Goal: Transaction & Acquisition: Download file/media

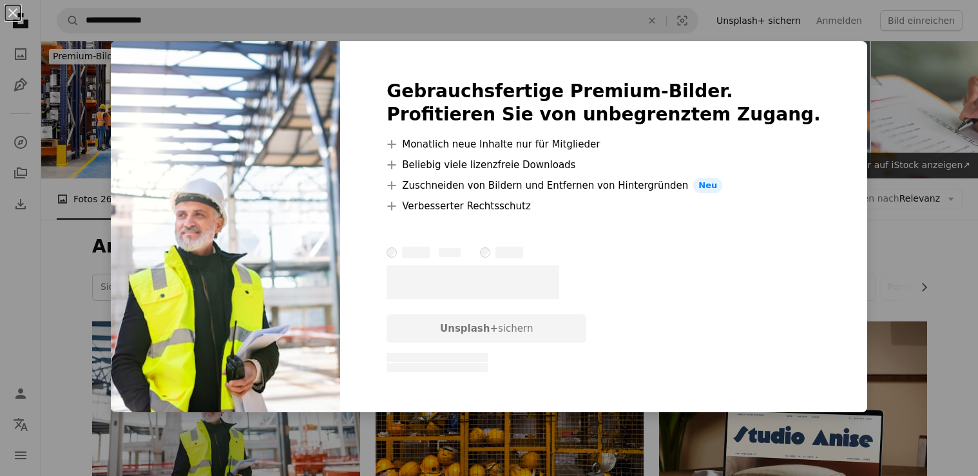
scroll to position [155, 0]
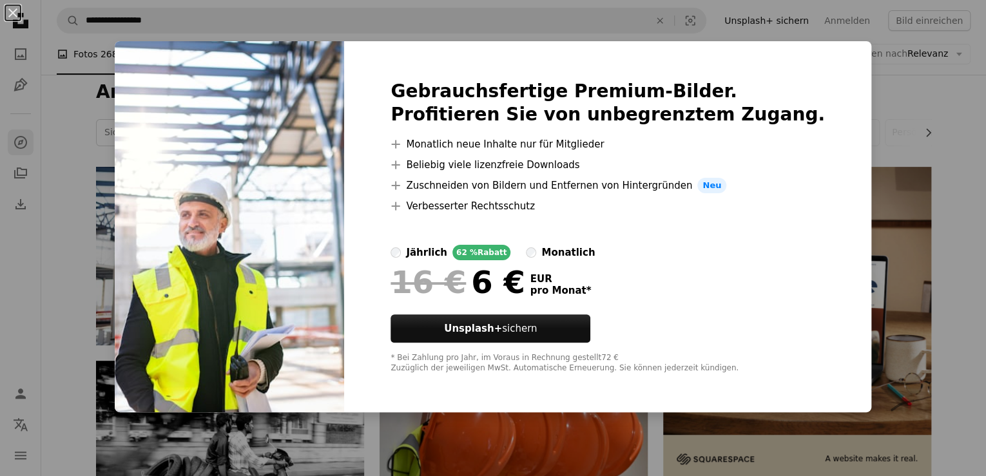
click at [932, 70] on div "An X shape Gebrauchsfertige Premium-Bilder. Profitieren Sie von unbegrenztem Zu…" at bounding box center [493, 238] width 986 height 476
click at [916, 98] on h1 "Arbeitssicherheit" at bounding box center [513, 92] width 835 height 23
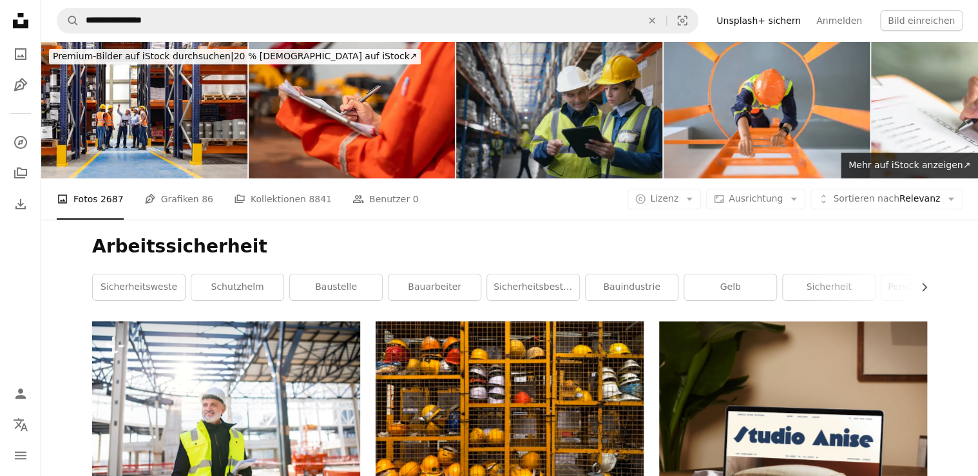
scroll to position [206, 0]
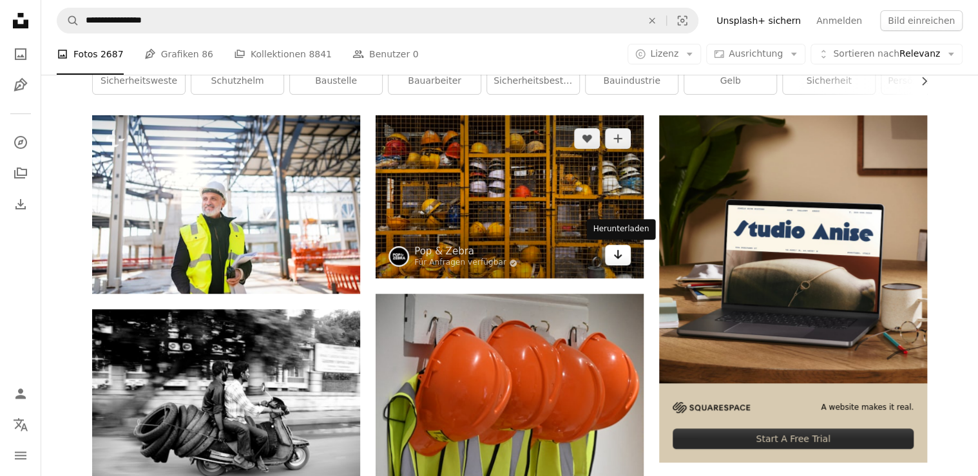
click at [619, 256] on icon "Arrow pointing down" at bounding box center [618, 254] width 10 height 15
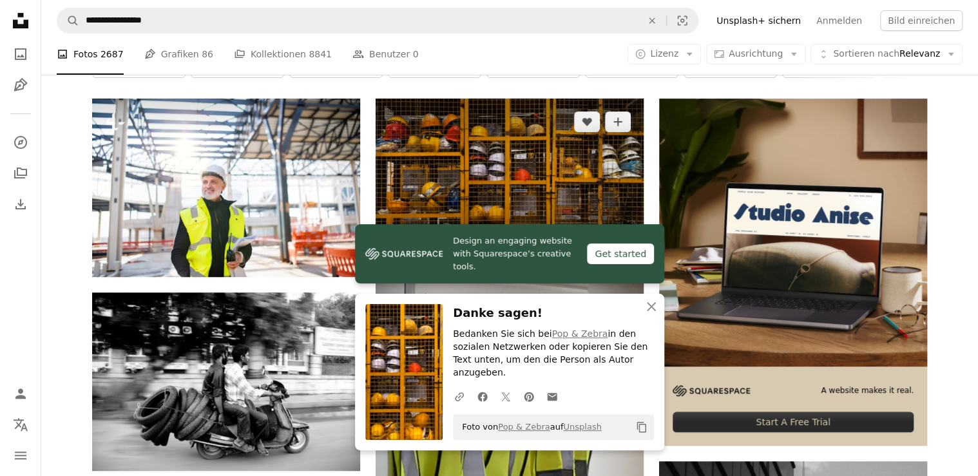
scroll to position [155, 0]
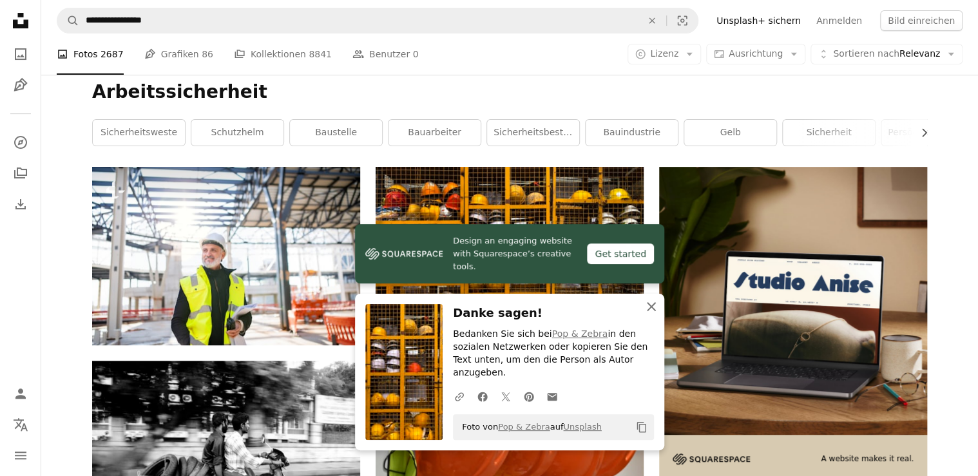
click at [655, 315] on icon "An X shape" at bounding box center [651, 306] width 15 height 15
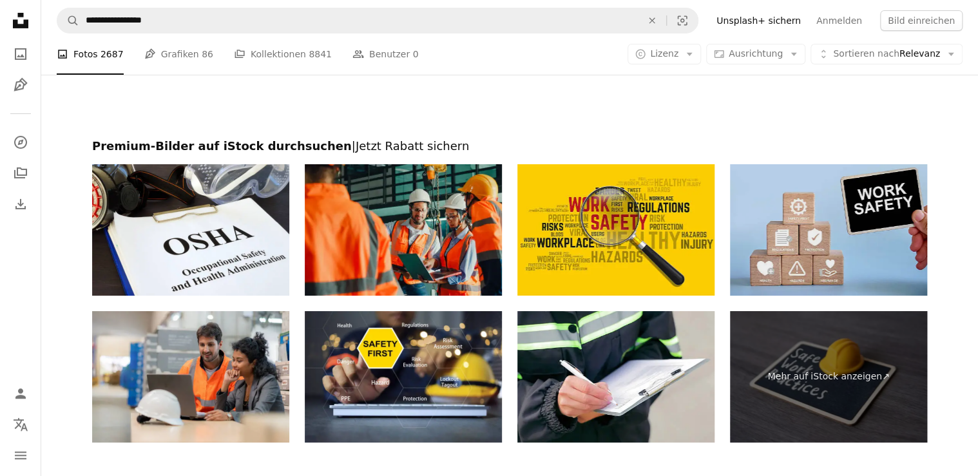
scroll to position [2217, 0]
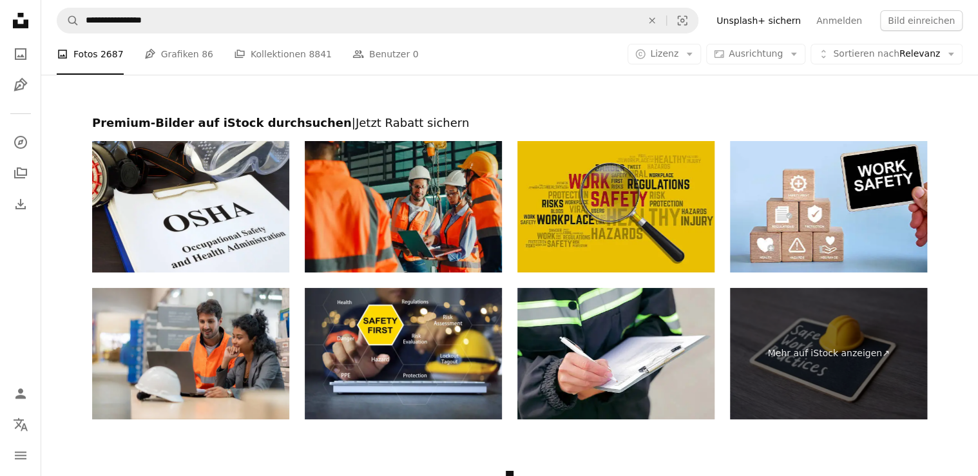
click at [616, 211] on img at bounding box center [616, 206] width 197 height 131
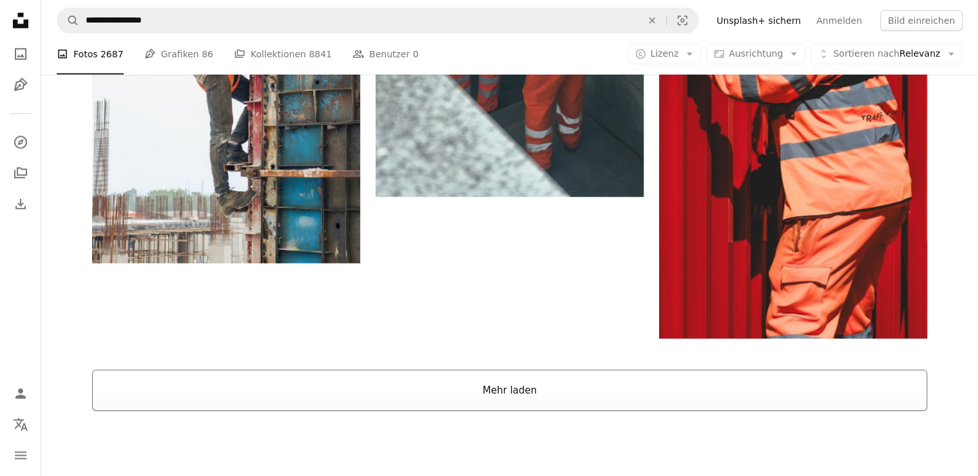
scroll to position [1948, 0]
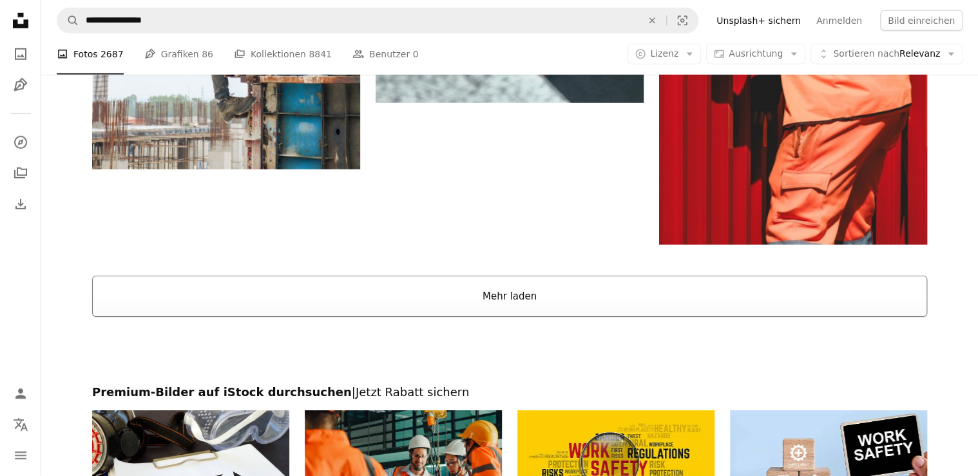
click at [499, 286] on button "Mehr laden" at bounding box center [509, 296] width 835 height 41
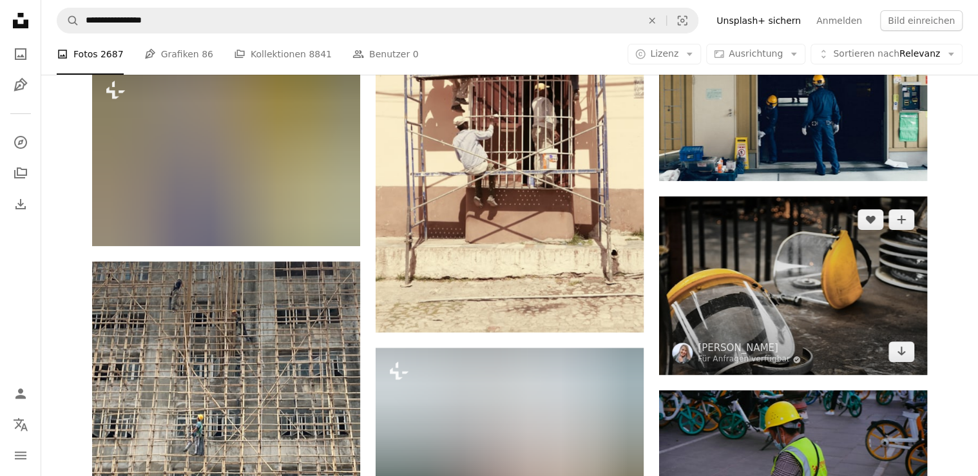
scroll to position [4835, 0]
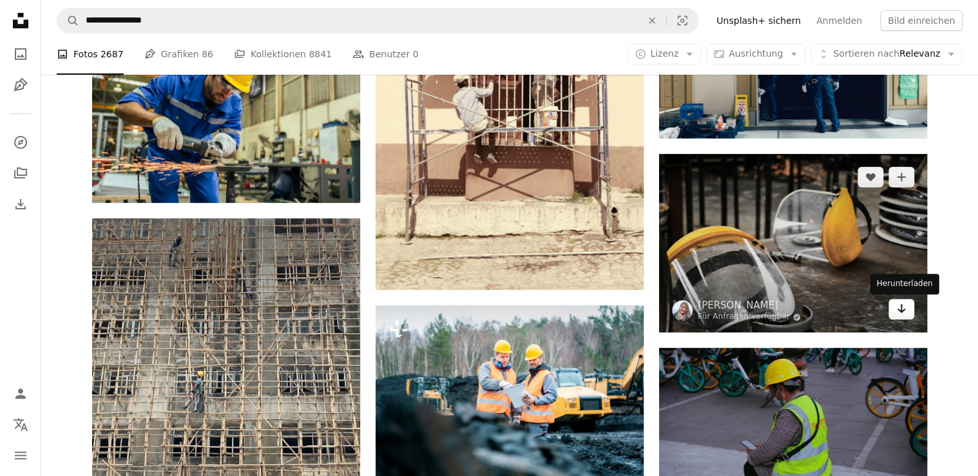
click at [905, 307] on icon "Arrow pointing down" at bounding box center [901, 308] width 10 height 15
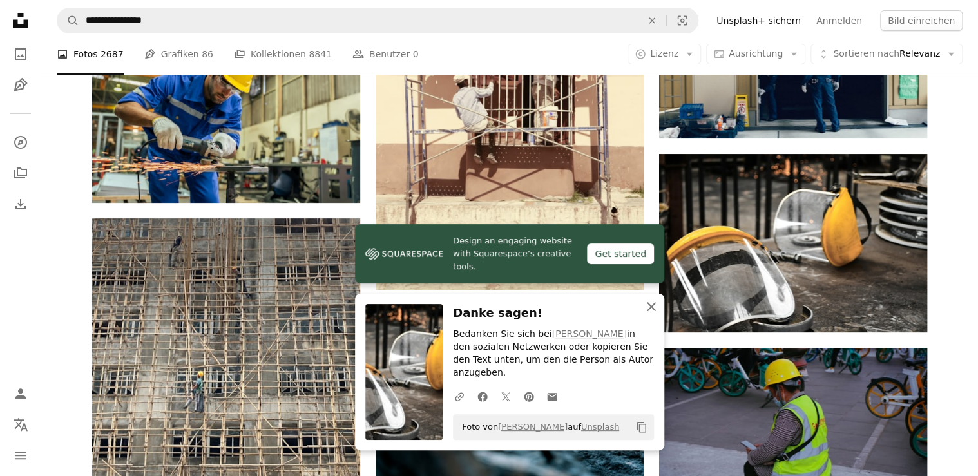
click at [648, 315] on icon "An X shape" at bounding box center [651, 306] width 15 height 15
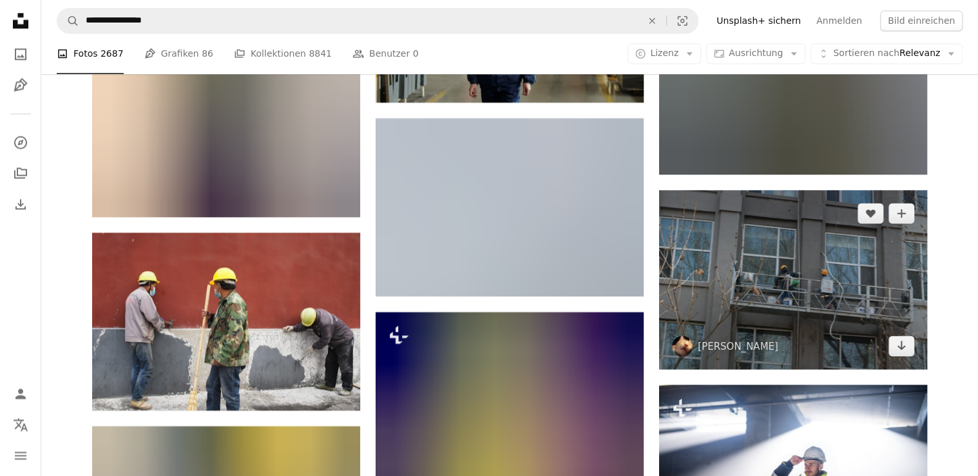
scroll to position [5815, 0]
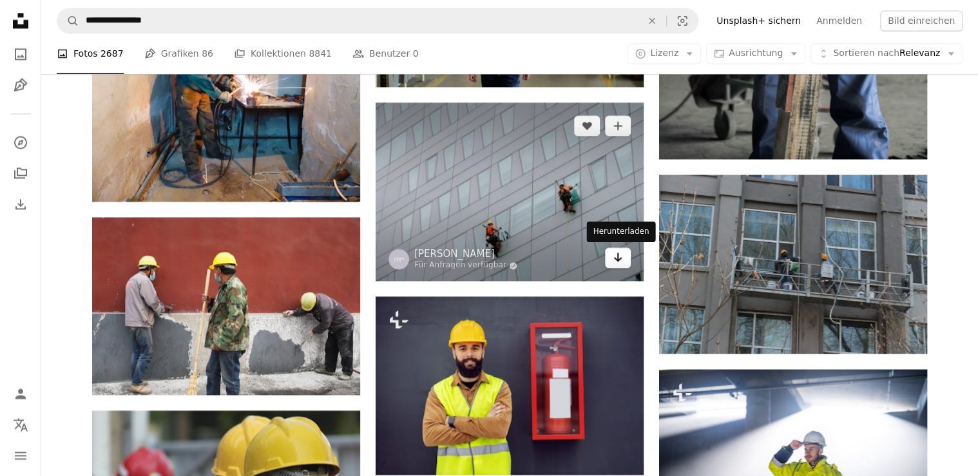
click at [618, 255] on icon "Arrow pointing down" at bounding box center [618, 256] width 10 height 15
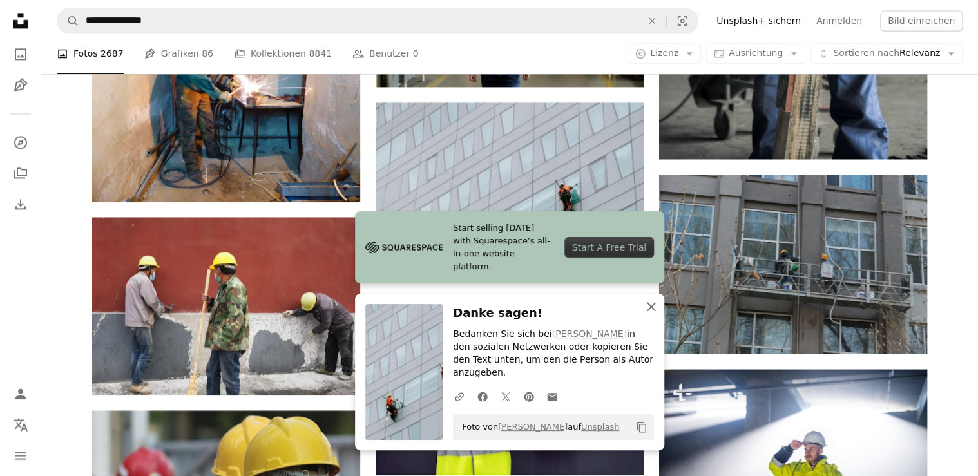
click at [653, 311] on icon "button" at bounding box center [651, 306] width 9 height 9
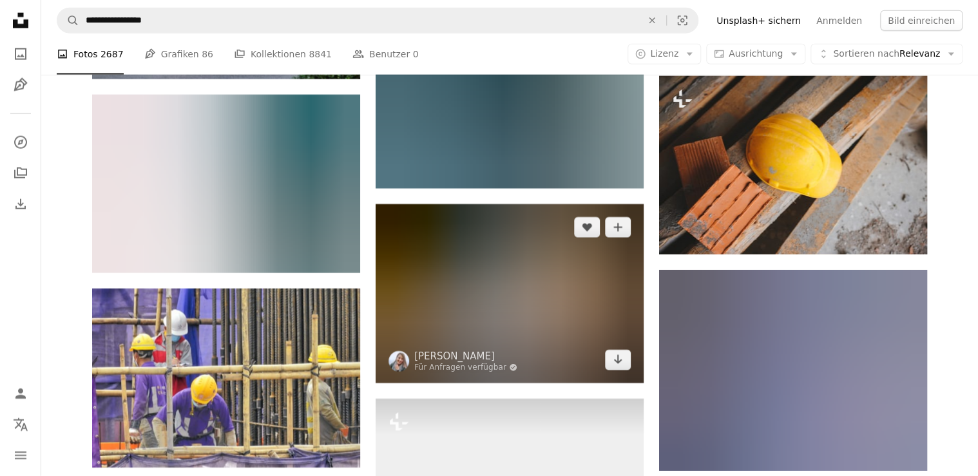
scroll to position [6536, 0]
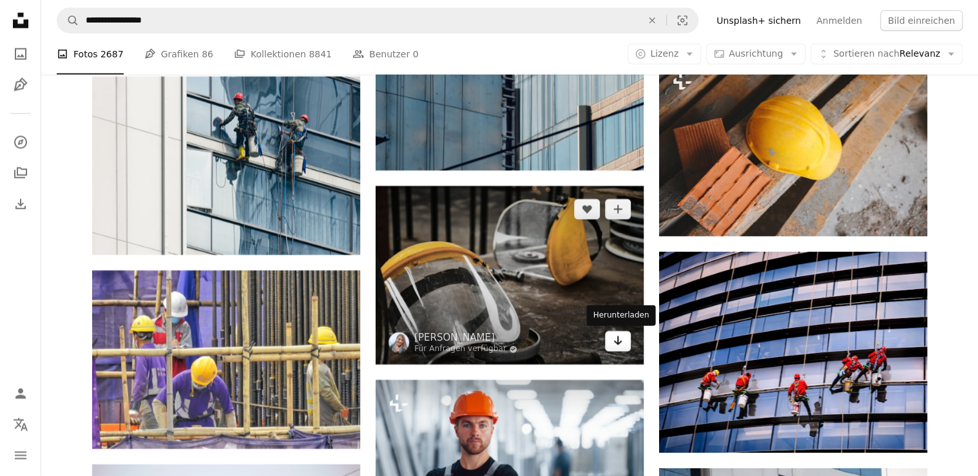
click at [617, 339] on icon "Arrow pointing down" at bounding box center [618, 340] width 10 height 15
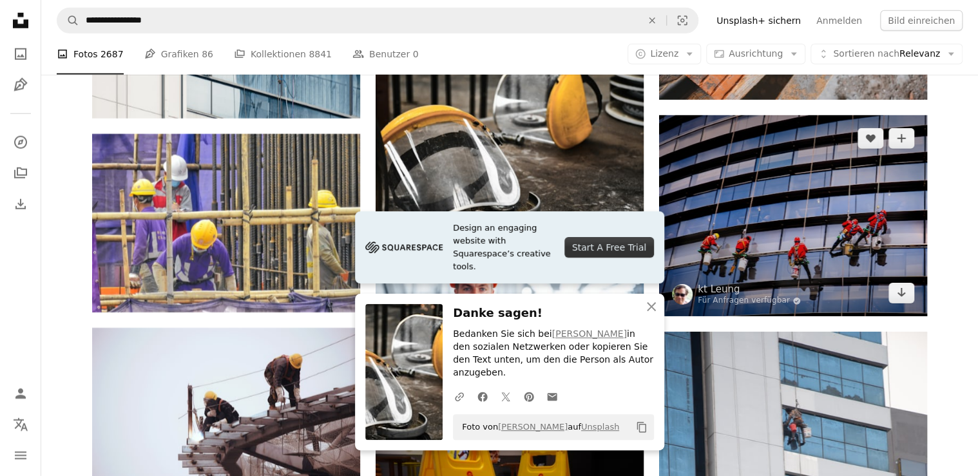
scroll to position [6691, 0]
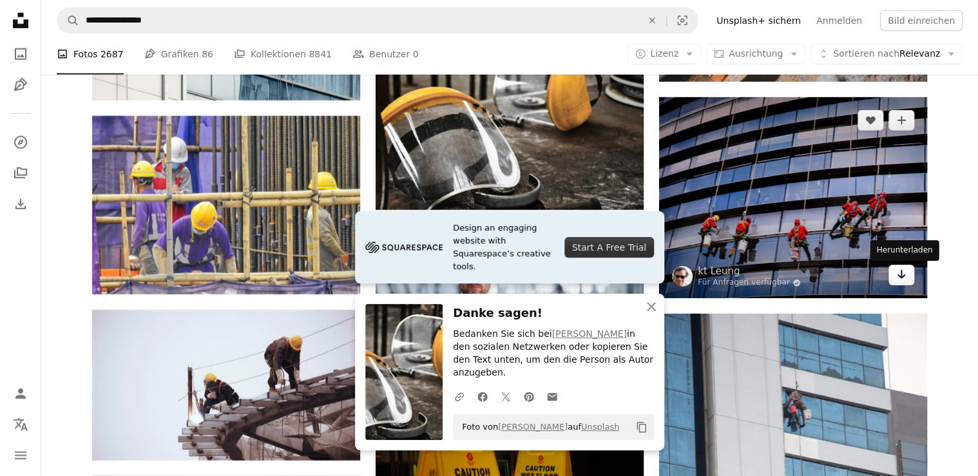
click at [902, 278] on icon "Herunterladen" at bounding box center [902, 274] width 8 height 9
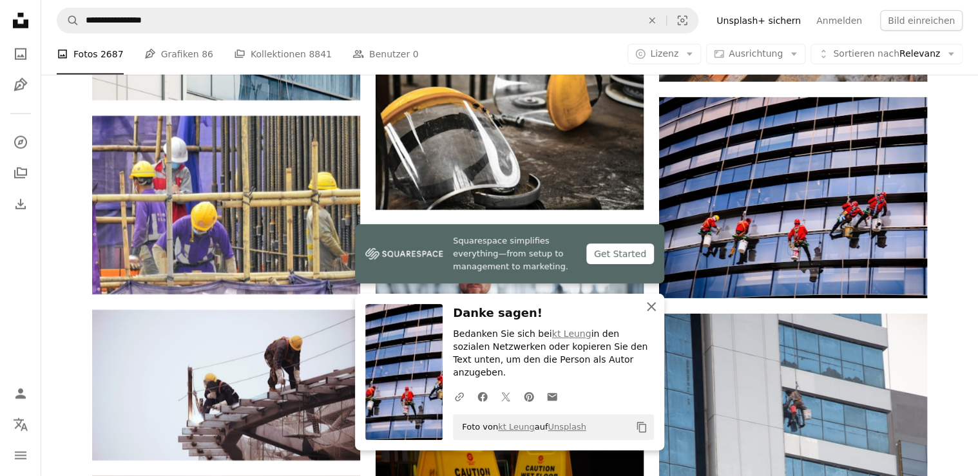
click at [652, 311] on icon "button" at bounding box center [651, 306] width 9 height 9
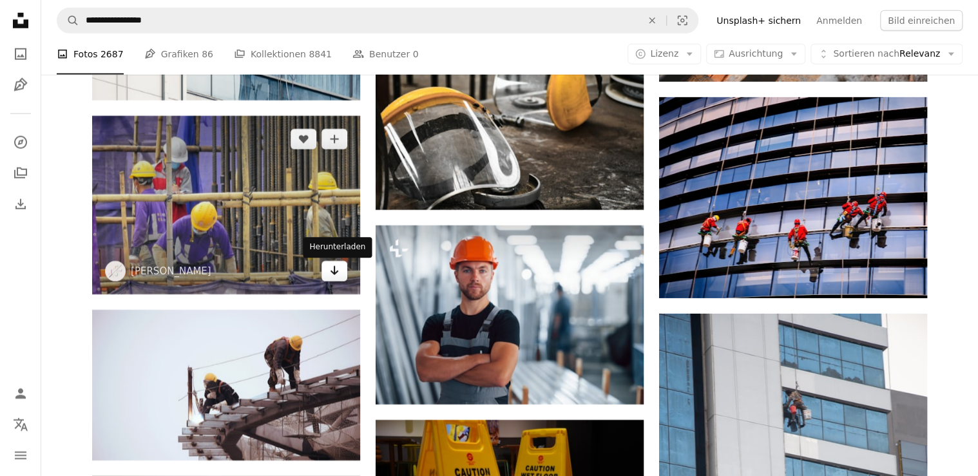
click at [333, 278] on icon "Arrow pointing down" at bounding box center [334, 270] width 10 height 15
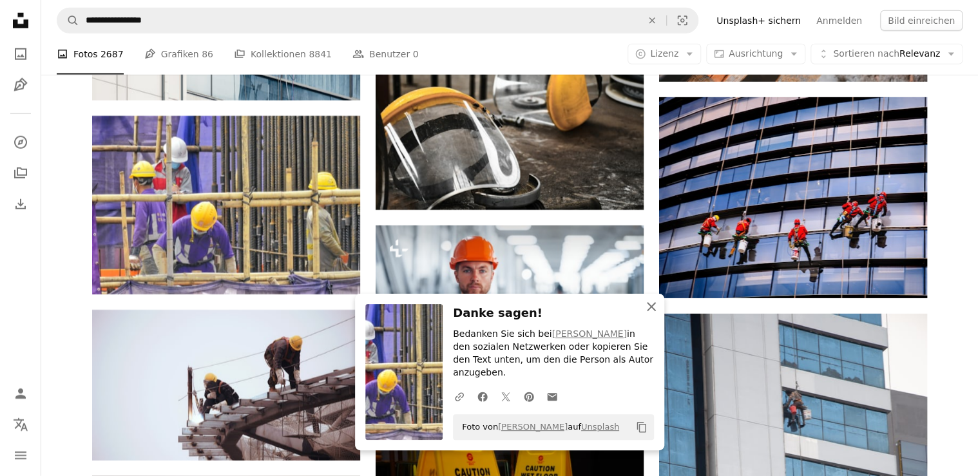
click at [652, 311] on icon "button" at bounding box center [651, 306] width 9 height 9
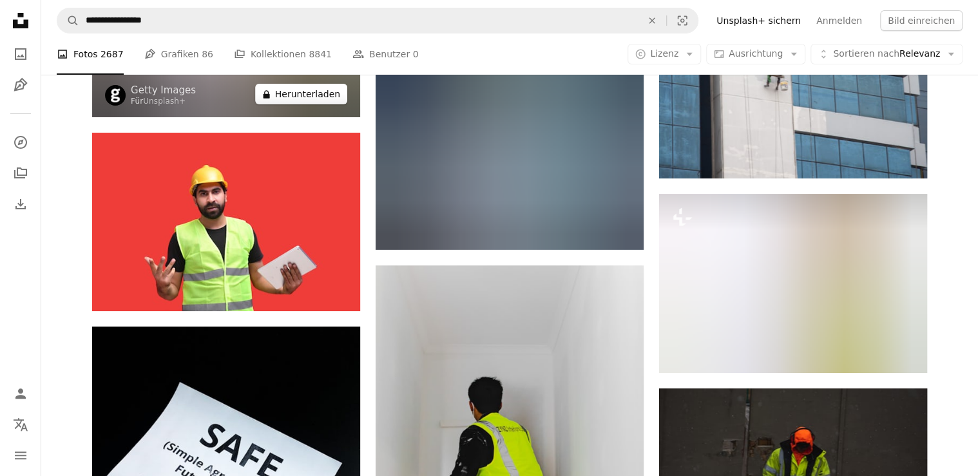
scroll to position [7258, 0]
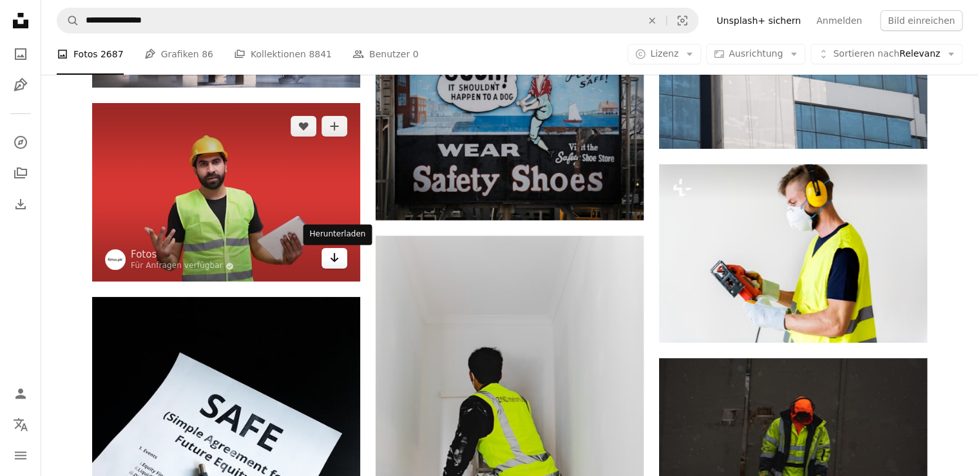
click at [335, 258] on icon "Arrow pointing down" at bounding box center [334, 257] width 10 height 15
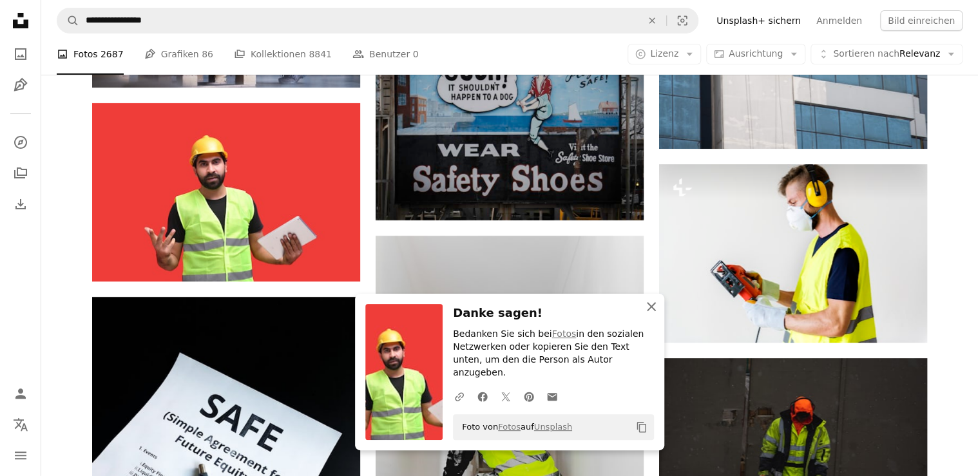
click at [654, 315] on icon "An X shape" at bounding box center [651, 306] width 15 height 15
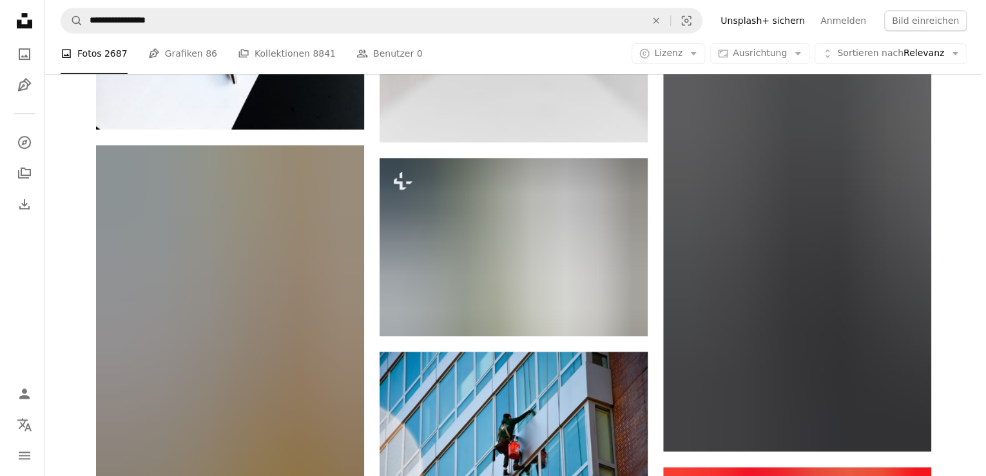
scroll to position [7877, 0]
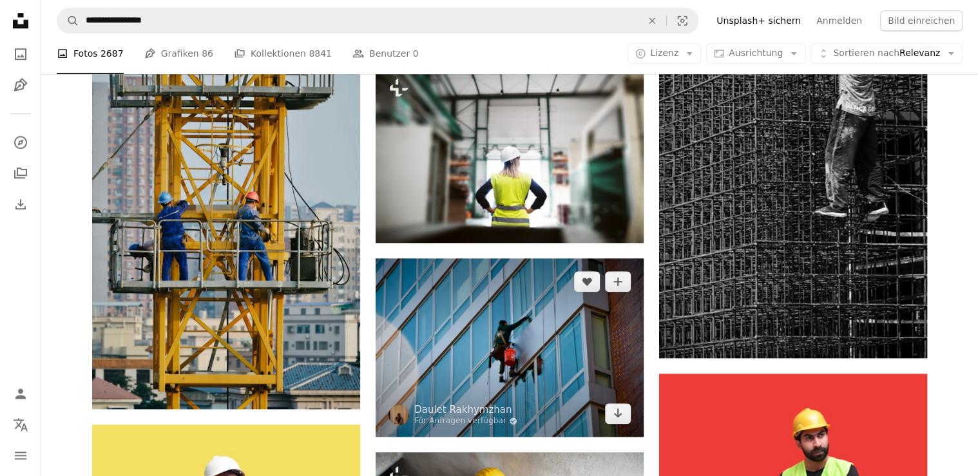
click at [508, 332] on img at bounding box center [510, 347] width 268 height 179
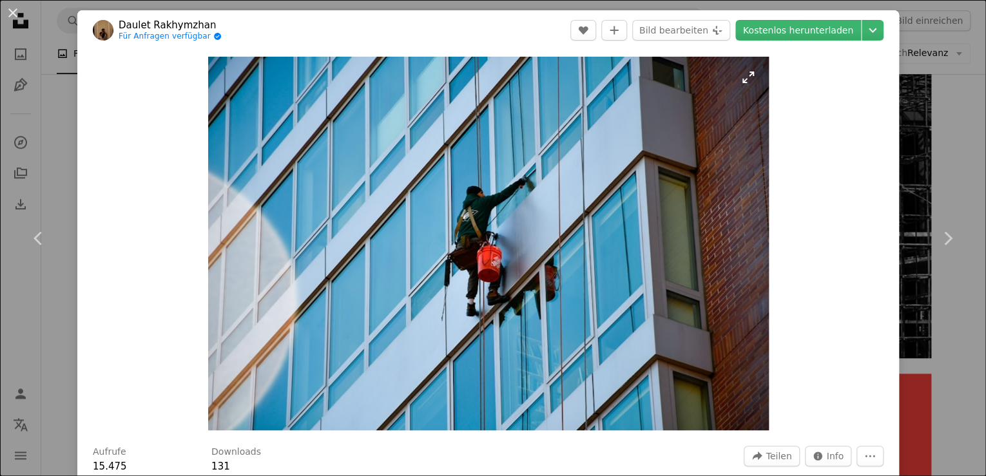
click at [497, 233] on img "Dieses Bild heranzoomen" at bounding box center [488, 244] width 561 height 374
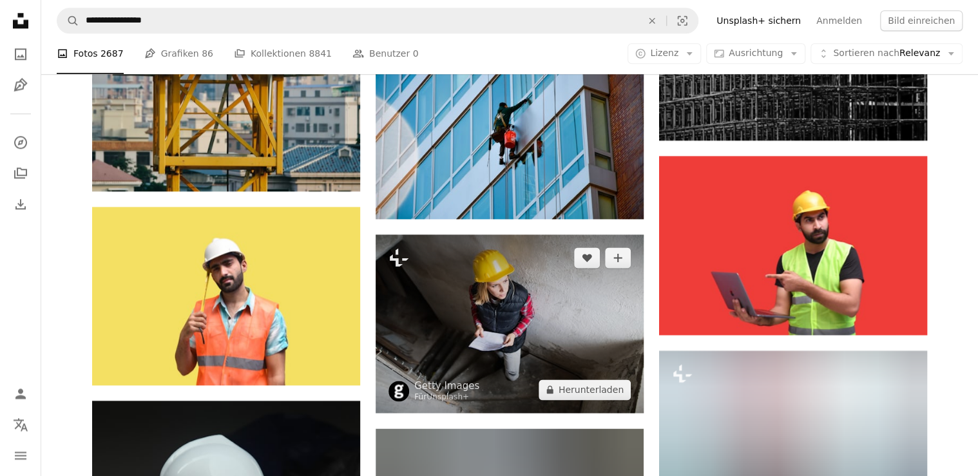
scroll to position [8135, 0]
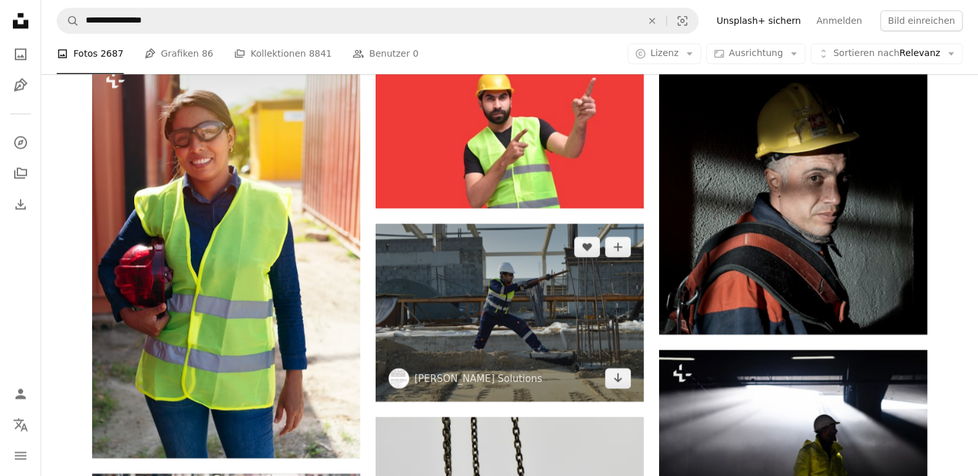
scroll to position [15611, 0]
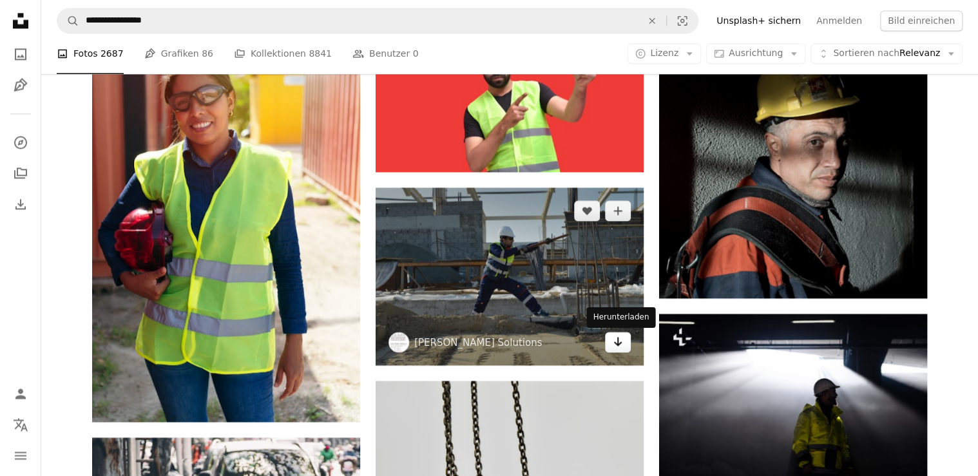
click at [620, 344] on icon "Herunterladen" at bounding box center [618, 341] width 8 height 9
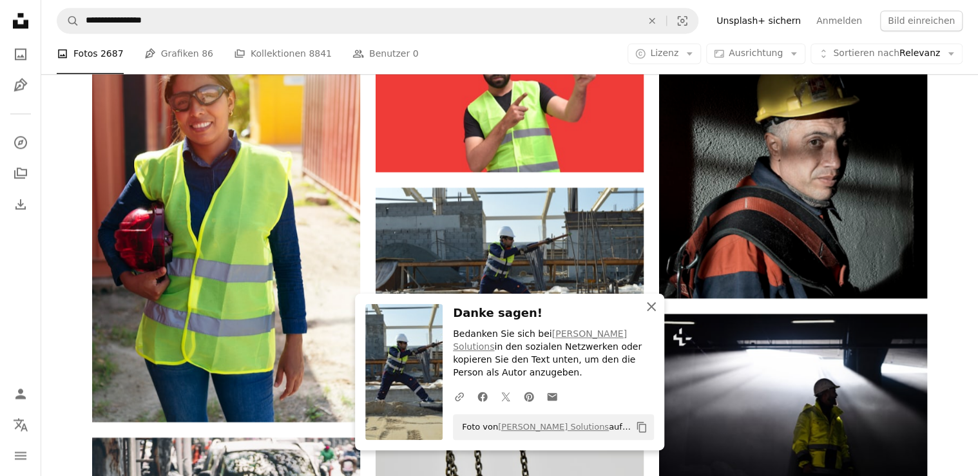
click at [652, 315] on icon "An X shape" at bounding box center [651, 306] width 15 height 15
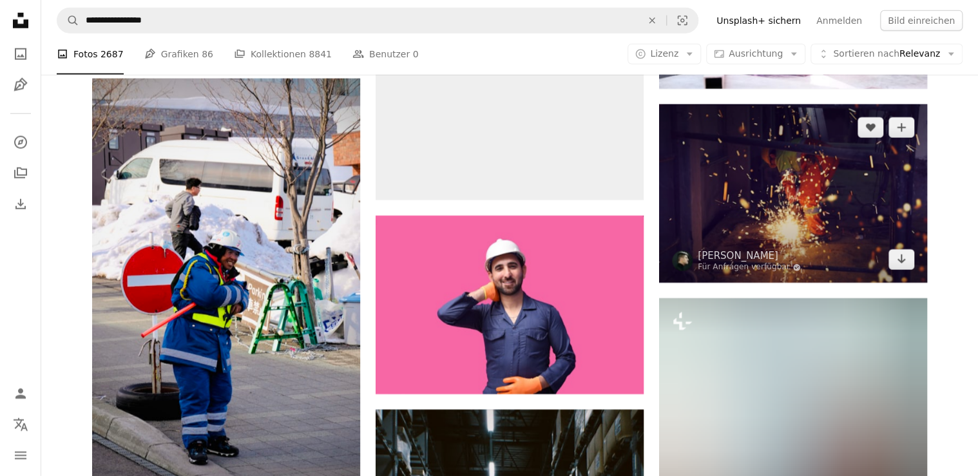
scroll to position [16384, 0]
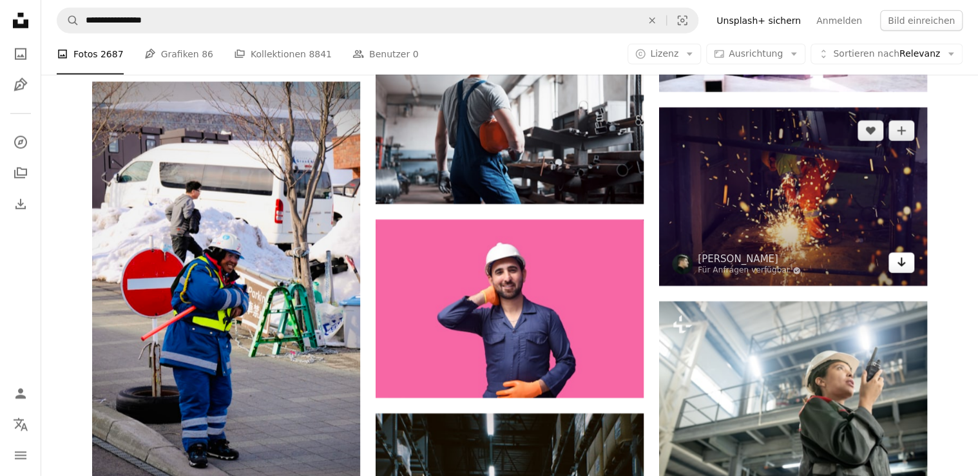
click at [902, 263] on icon "Arrow pointing down" at bounding box center [901, 262] width 10 height 15
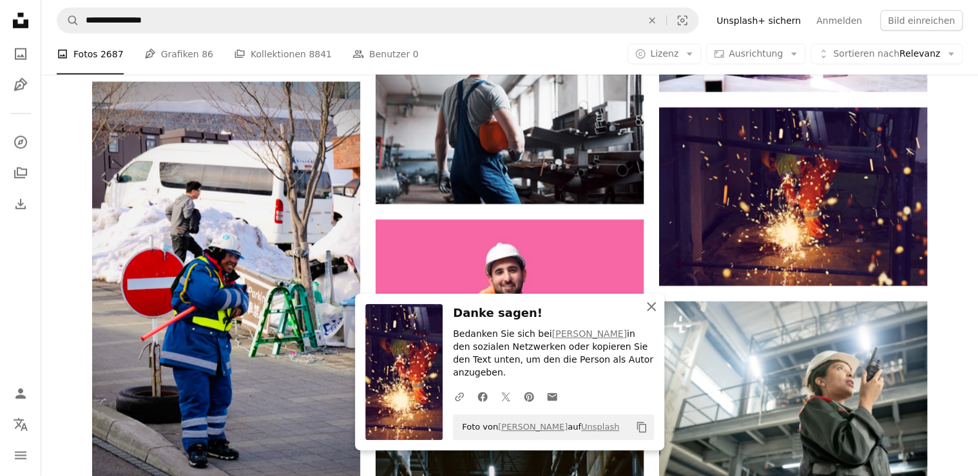
click at [649, 311] on icon "button" at bounding box center [651, 306] width 9 height 9
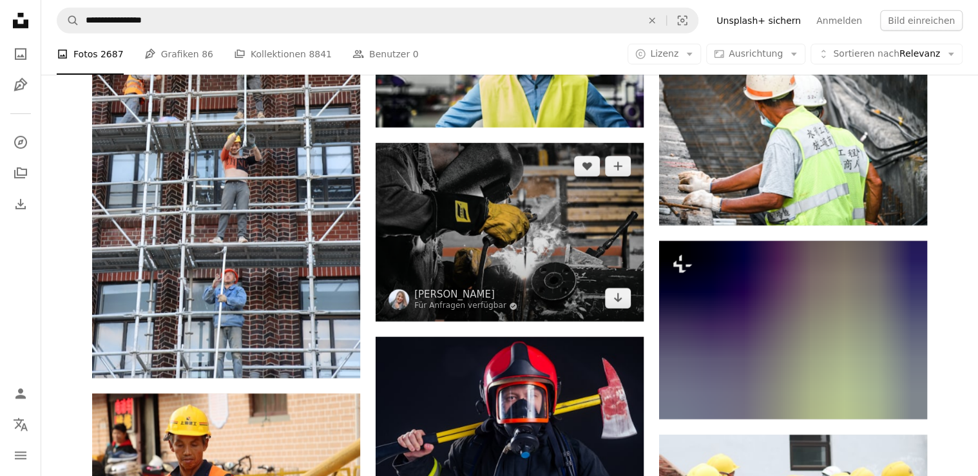
scroll to position [19220, 0]
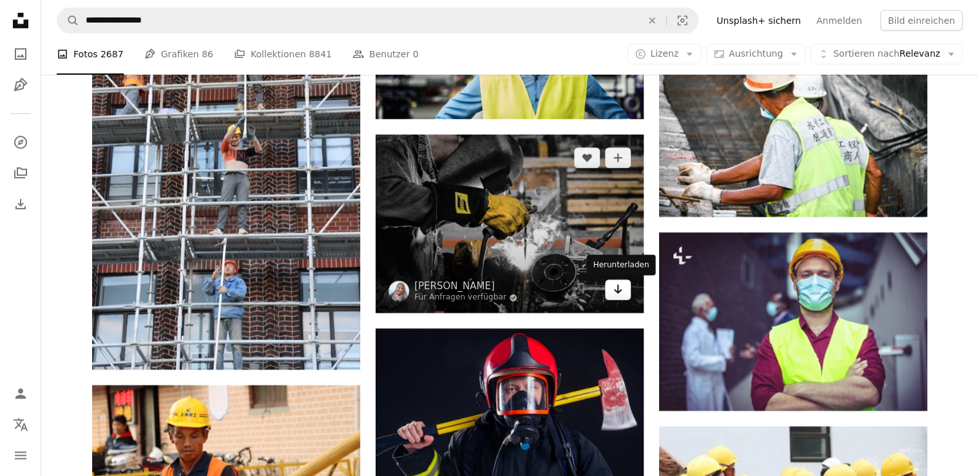
click at [617, 292] on icon "Herunterladen" at bounding box center [618, 289] width 8 height 9
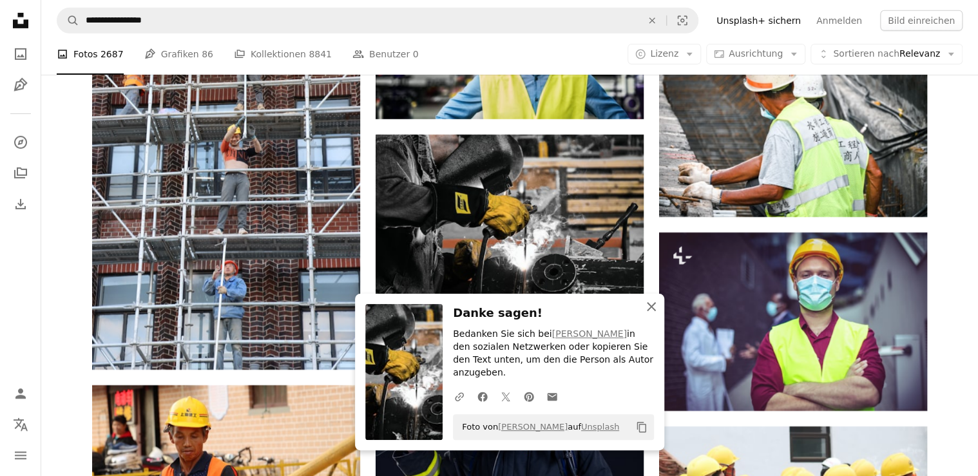
click at [652, 315] on icon "An X shape" at bounding box center [651, 306] width 15 height 15
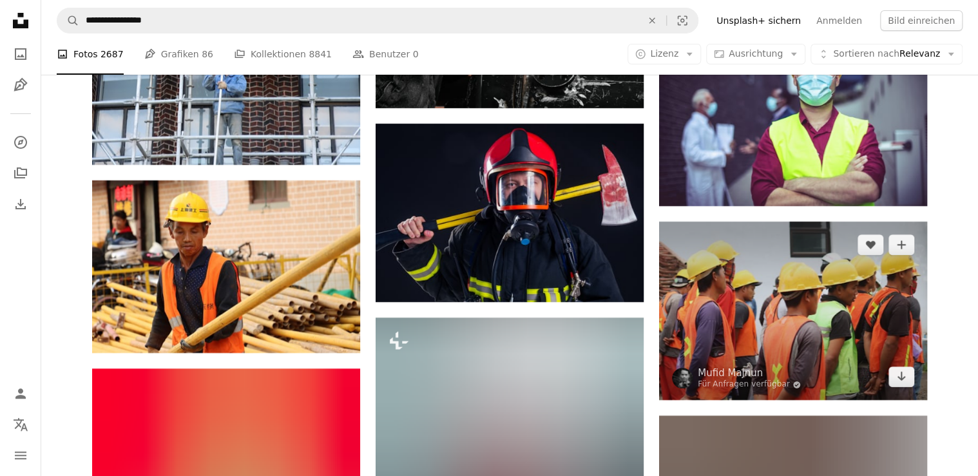
scroll to position [19426, 0]
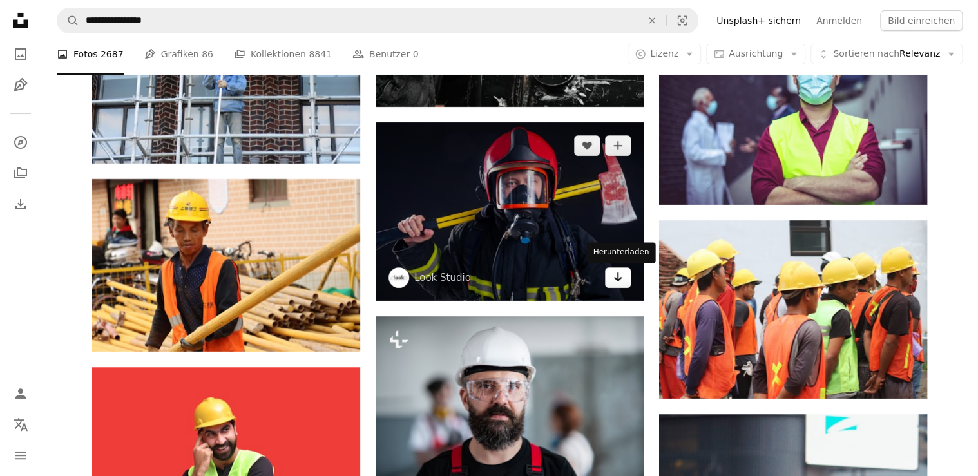
click at [619, 276] on icon "Arrow pointing down" at bounding box center [618, 276] width 10 height 15
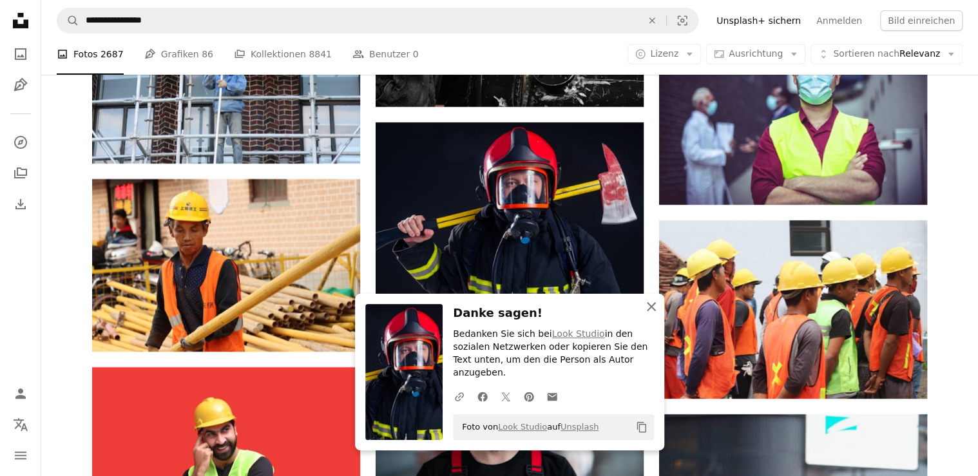
click at [653, 311] on icon "button" at bounding box center [651, 306] width 9 height 9
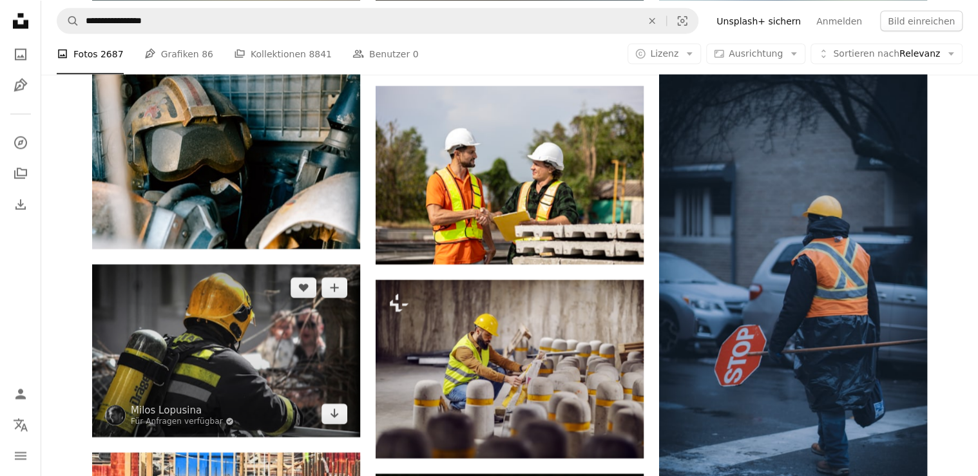
scroll to position [23242, 0]
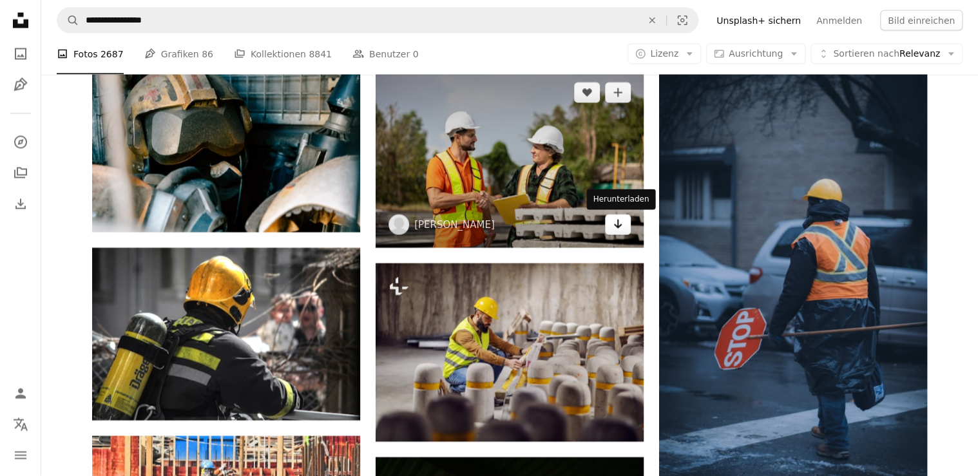
click at [621, 224] on icon "Herunterladen" at bounding box center [618, 224] width 8 height 9
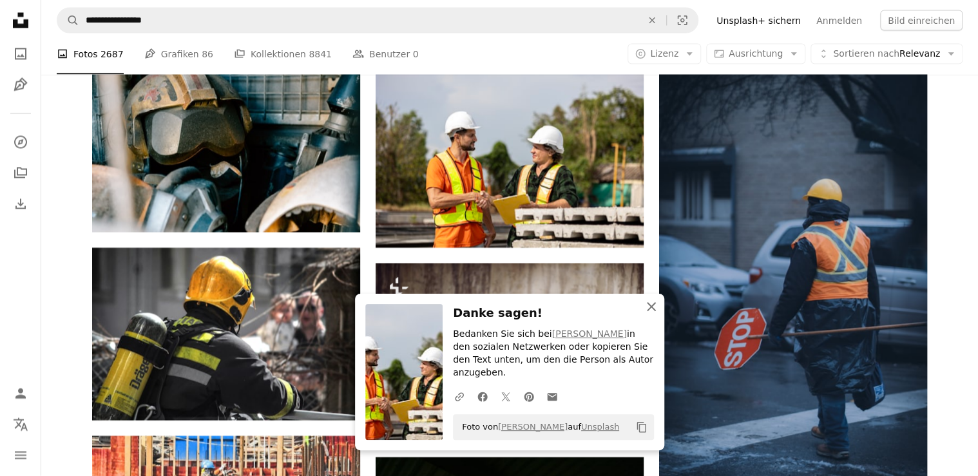
click at [654, 307] on icon "An X shape" at bounding box center [651, 306] width 15 height 15
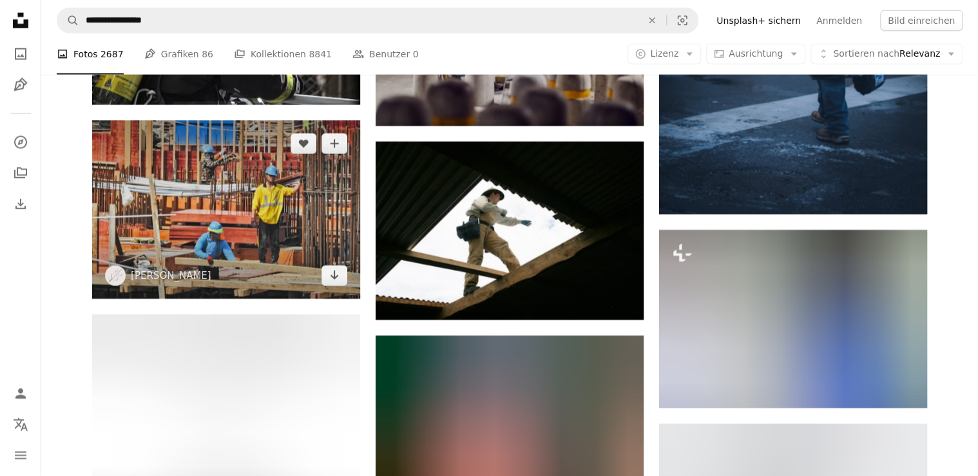
scroll to position [23500, 0]
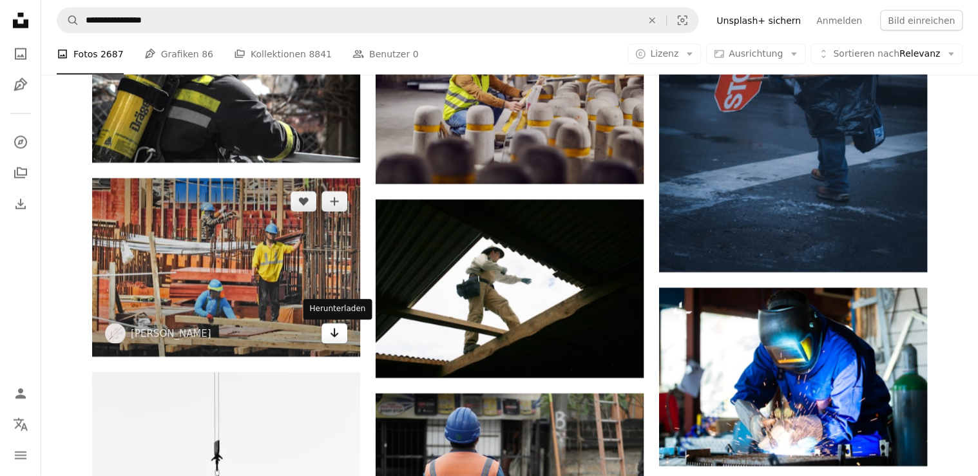
click at [336, 334] on icon "Arrow pointing down" at bounding box center [334, 332] width 10 height 15
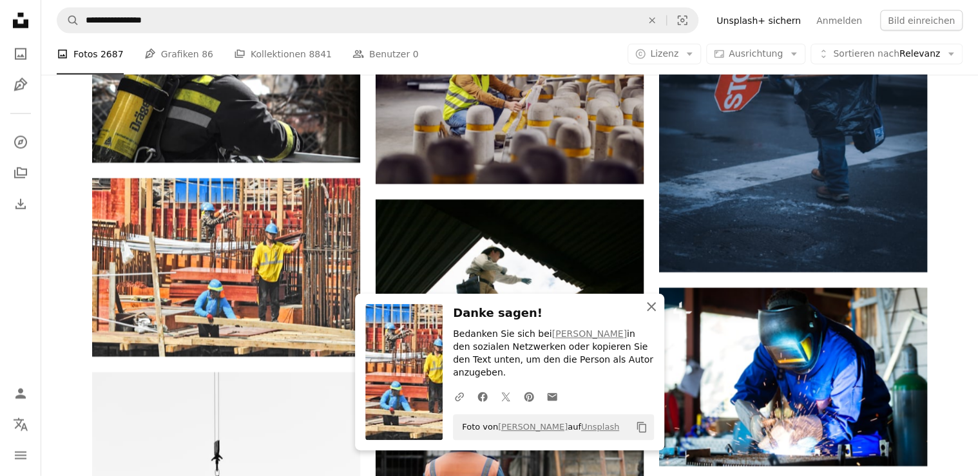
click at [655, 315] on icon "An X shape" at bounding box center [651, 306] width 15 height 15
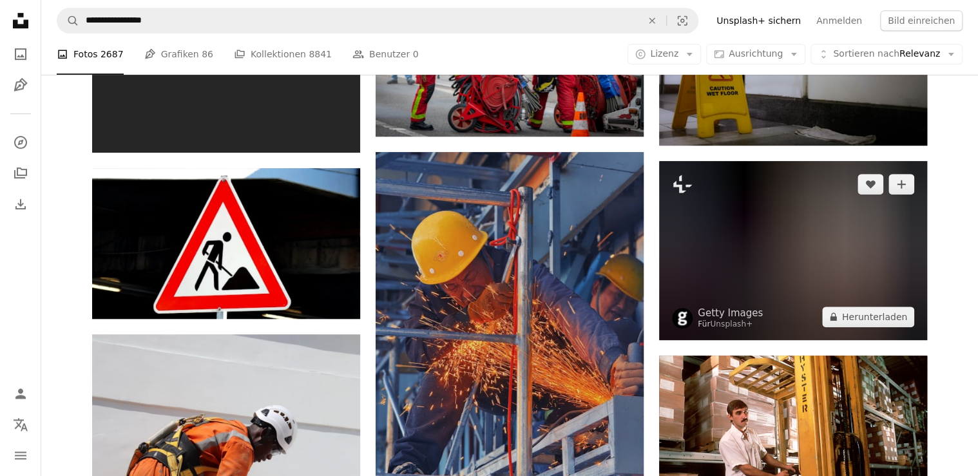
scroll to position [27418, 0]
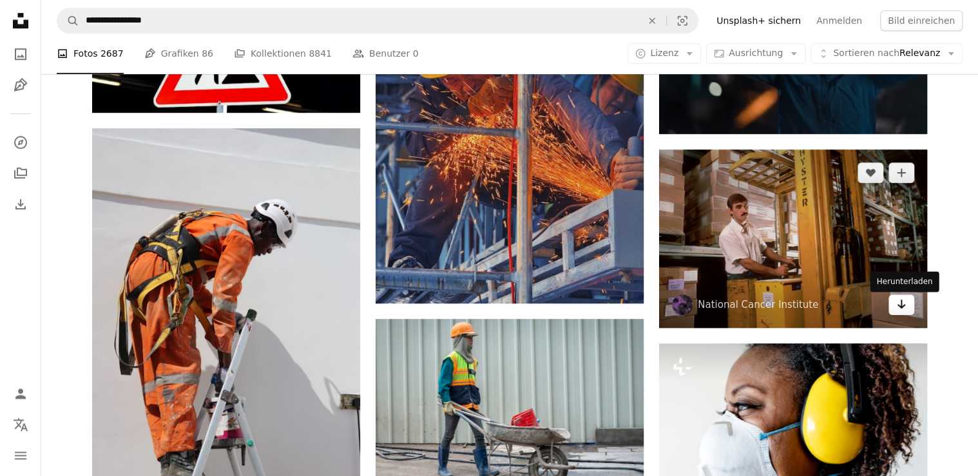
click at [906, 305] on icon "Arrow pointing down" at bounding box center [901, 303] width 10 height 15
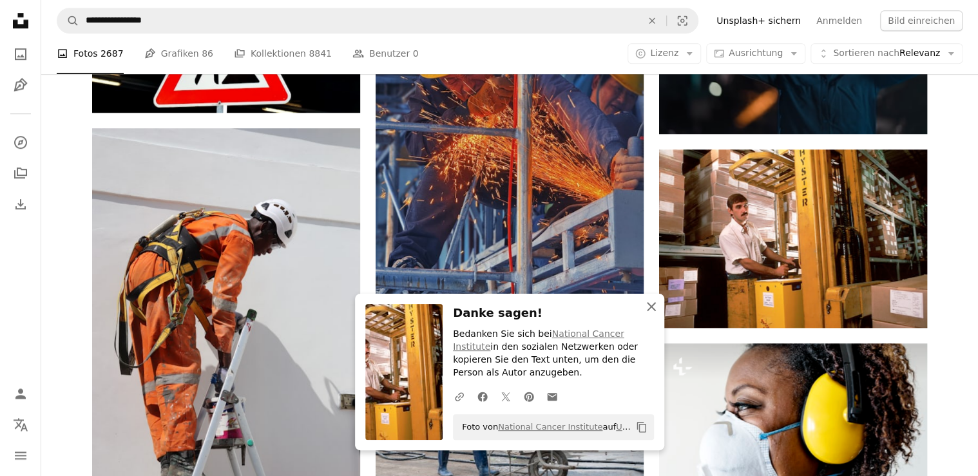
click at [651, 306] on icon "button" at bounding box center [651, 306] width 9 height 9
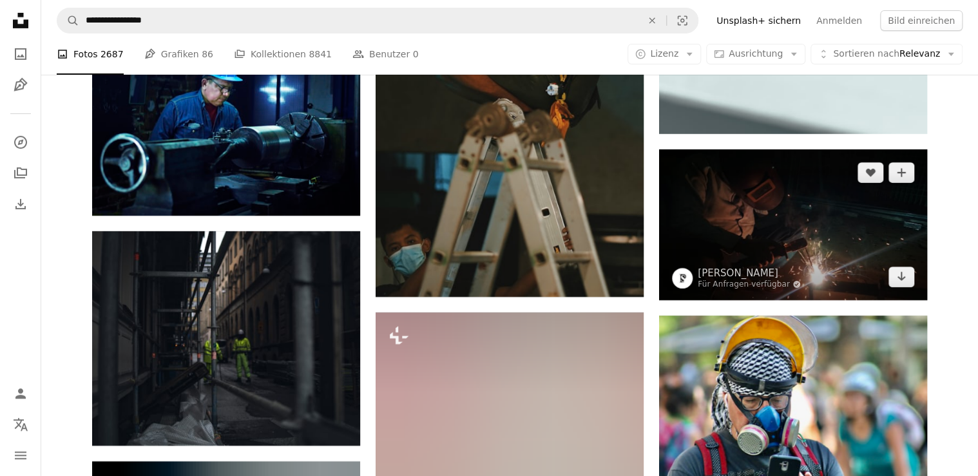
scroll to position [33966, 0]
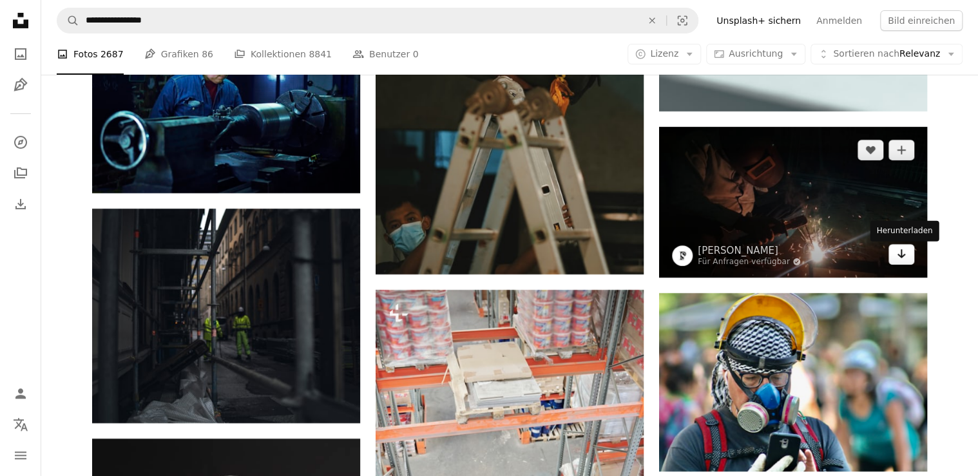
click at [900, 258] on icon "Herunterladen" at bounding box center [902, 253] width 8 height 9
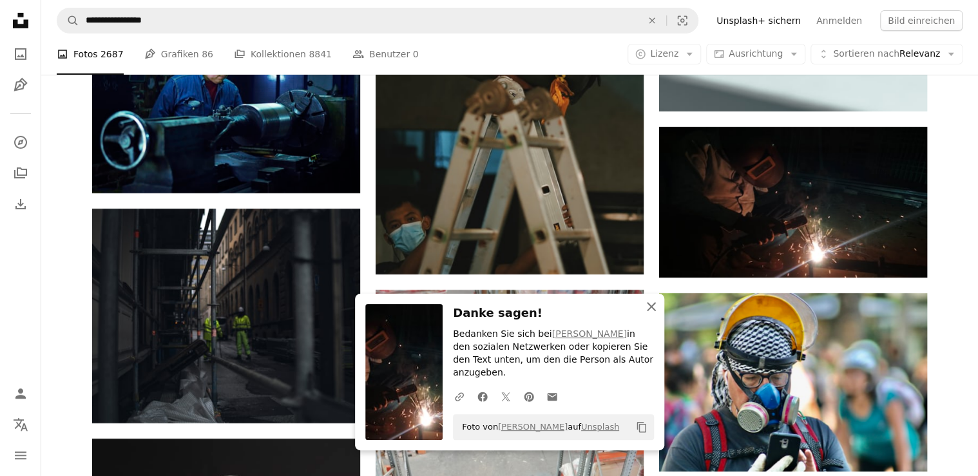
click at [651, 315] on icon "An X shape" at bounding box center [651, 306] width 15 height 15
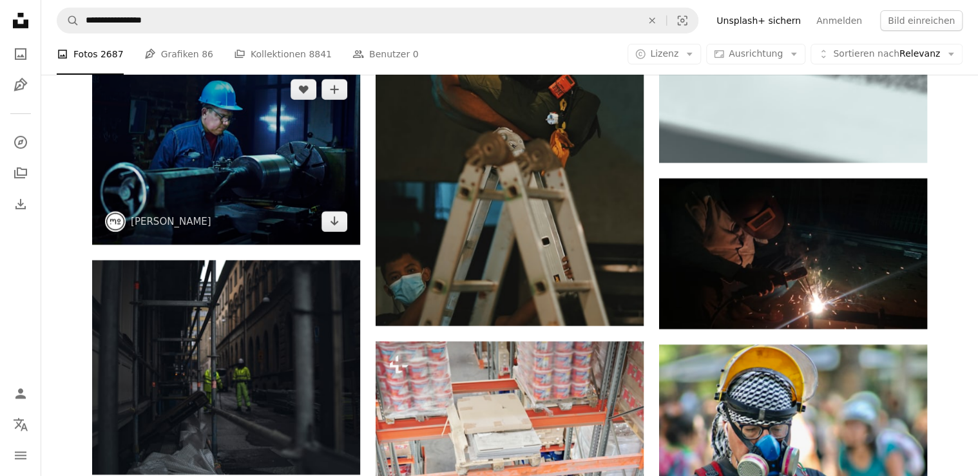
scroll to position [33863, 0]
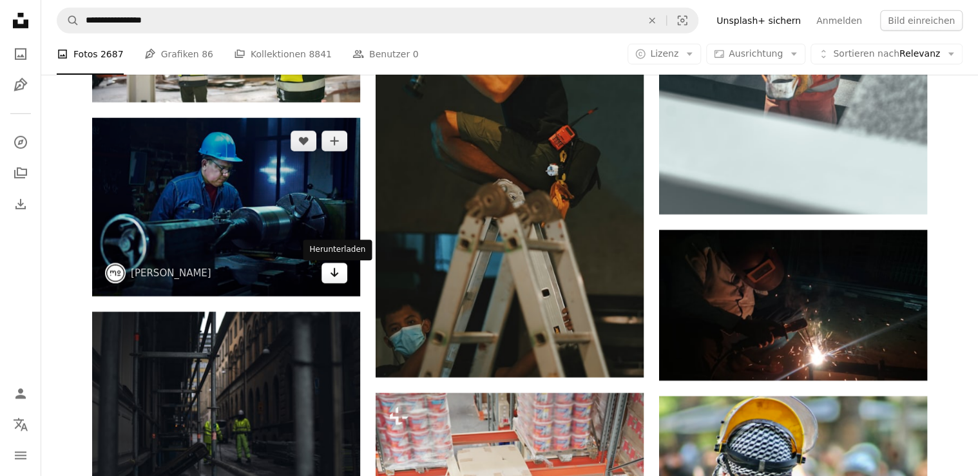
click at [335, 280] on icon "Arrow pointing down" at bounding box center [334, 272] width 10 height 15
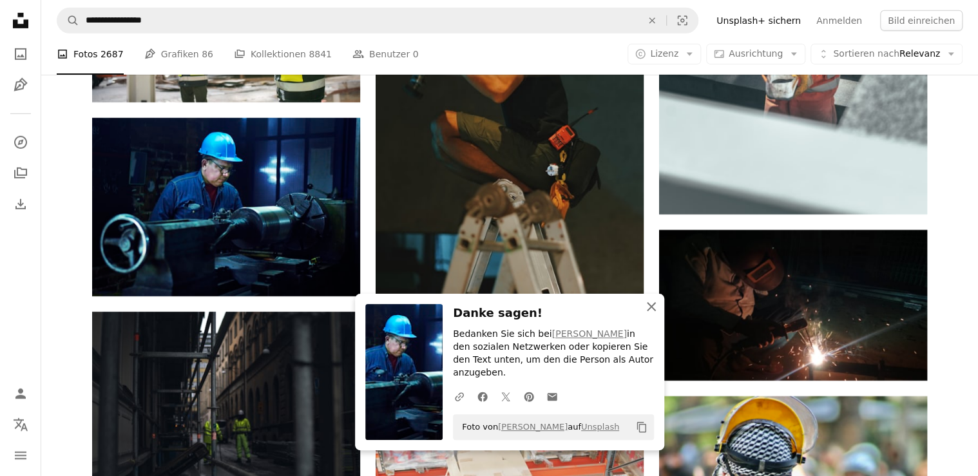
click at [657, 315] on icon "An X shape" at bounding box center [651, 306] width 15 height 15
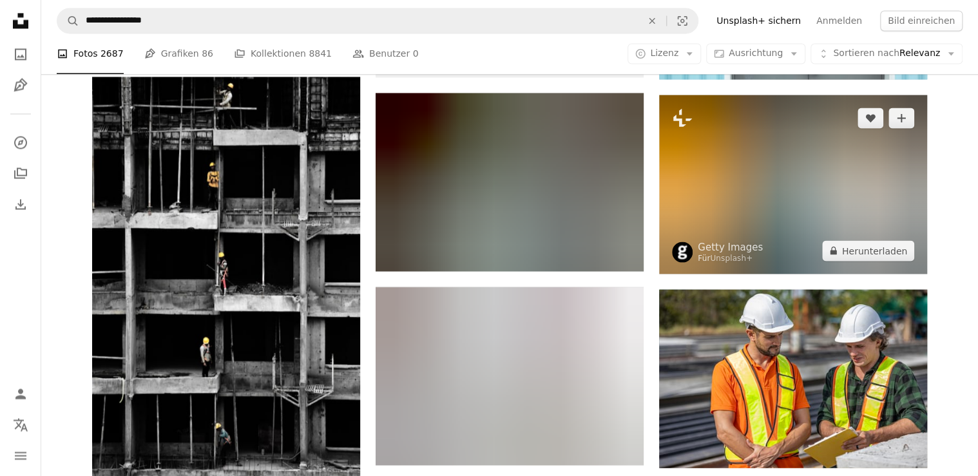
scroll to position [35565, 0]
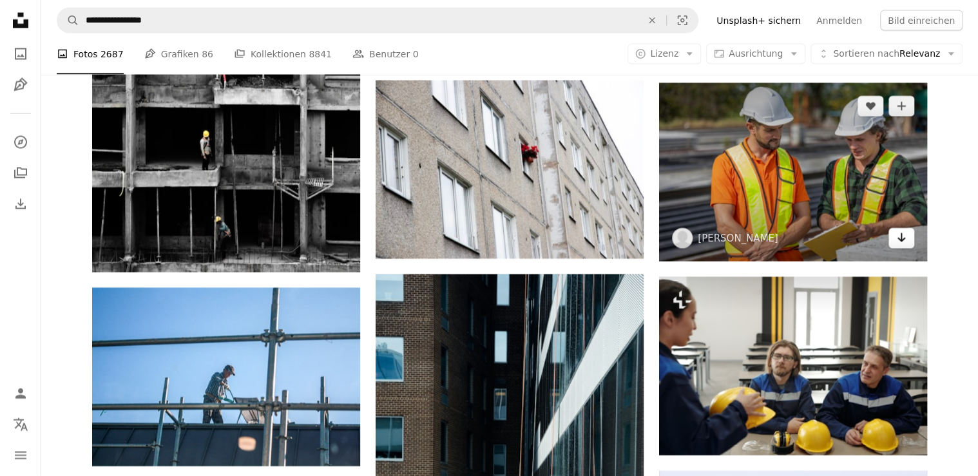
click at [904, 241] on icon "Arrow pointing down" at bounding box center [901, 237] width 10 height 15
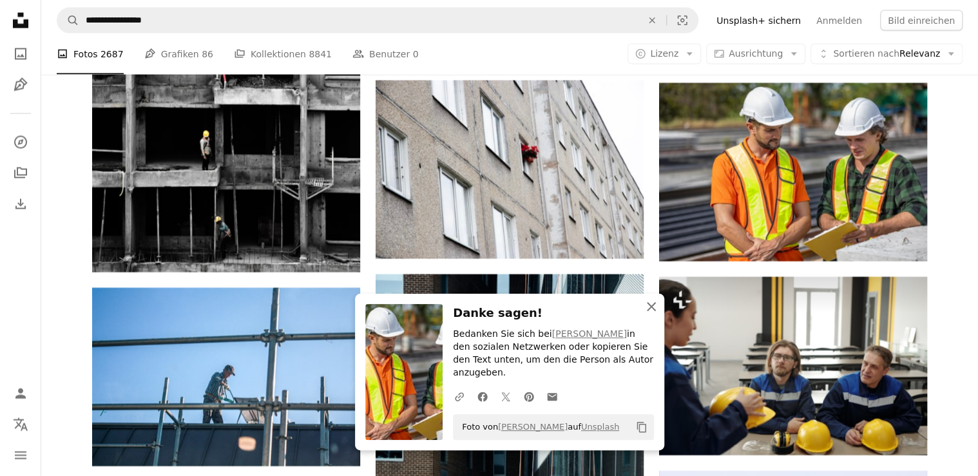
click at [651, 304] on icon "An X shape" at bounding box center [651, 306] width 15 height 15
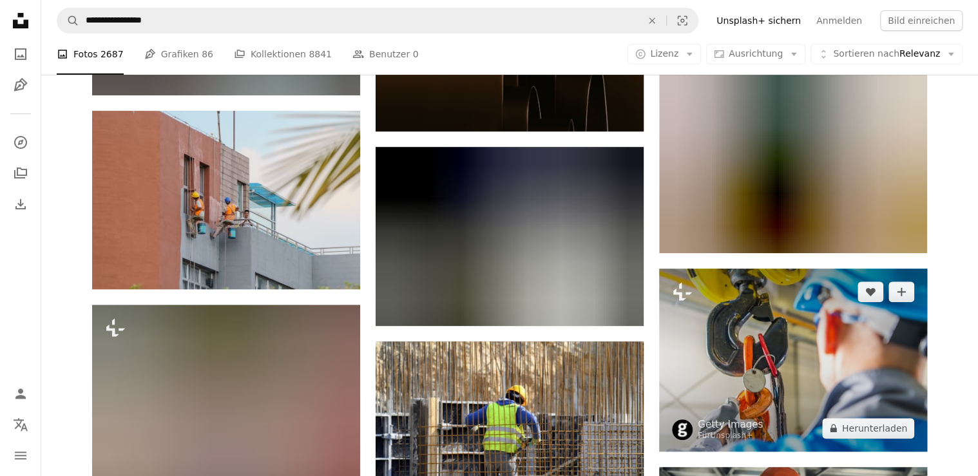
scroll to position [36905, 0]
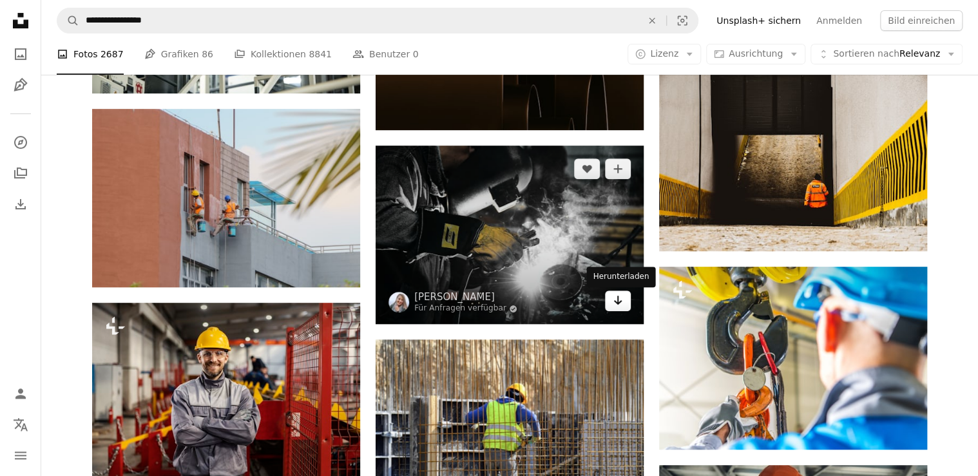
click at [623, 305] on icon "Arrow pointing down" at bounding box center [618, 300] width 10 height 15
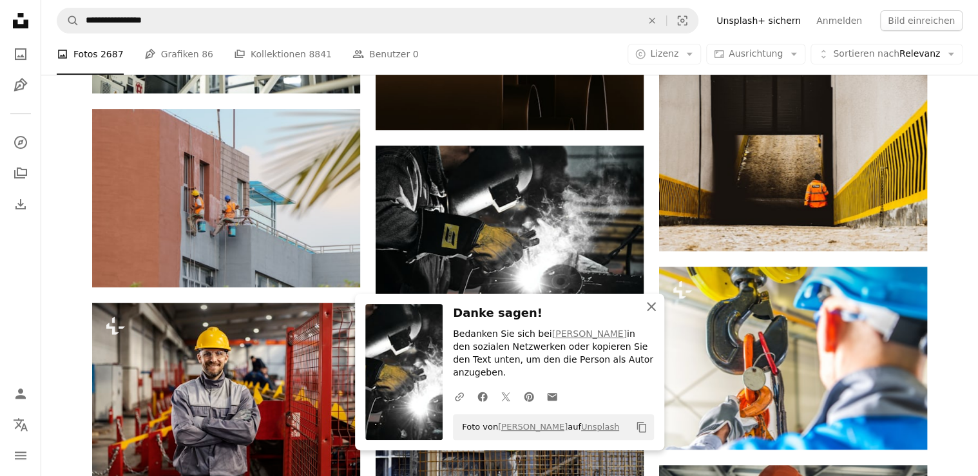
click at [653, 315] on icon "An X shape" at bounding box center [651, 306] width 15 height 15
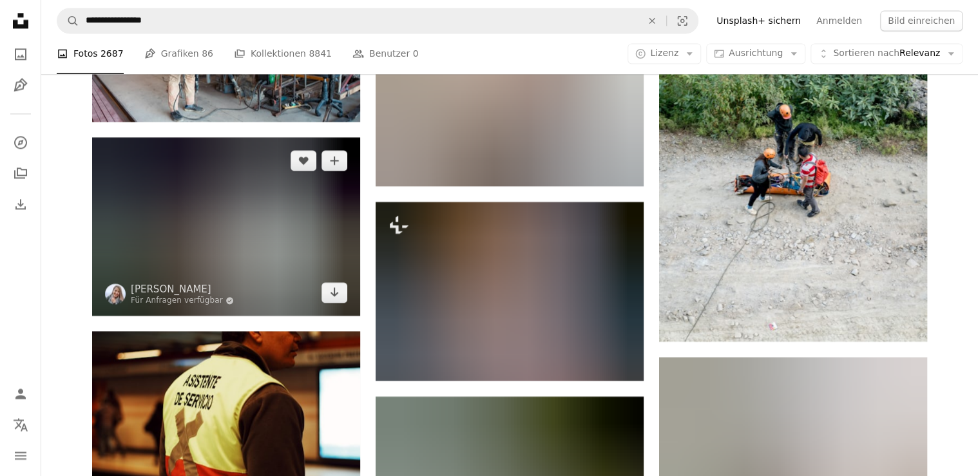
scroll to position [37627, 0]
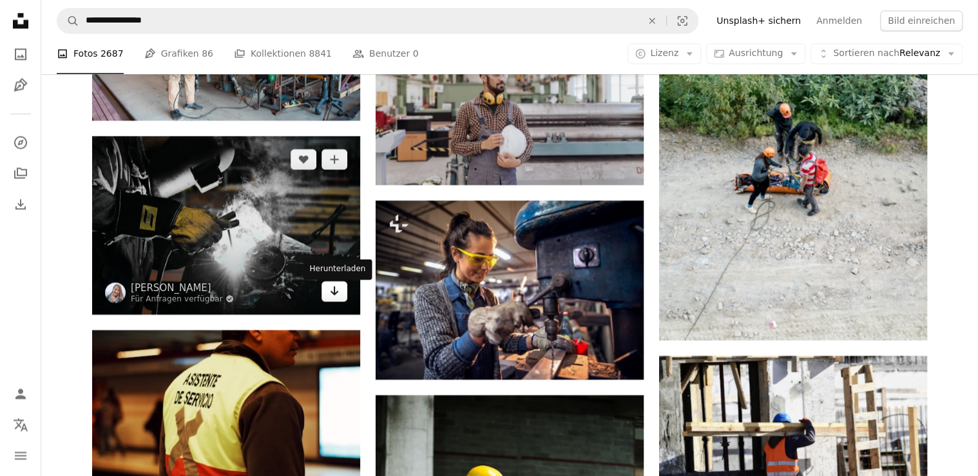
click at [331, 295] on icon "Herunterladen" at bounding box center [335, 290] width 8 height 9
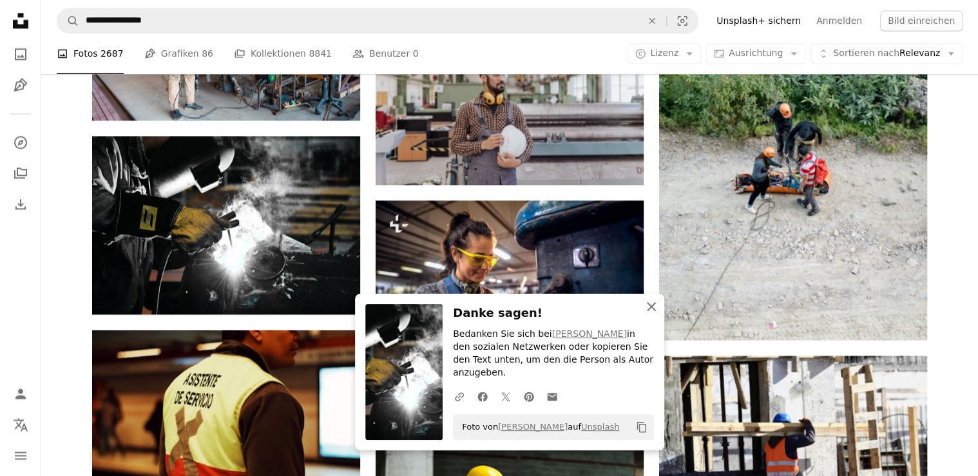
click at [652, 315] on icon "An X shape" at bounding box center [651, 306] width 15 height 15
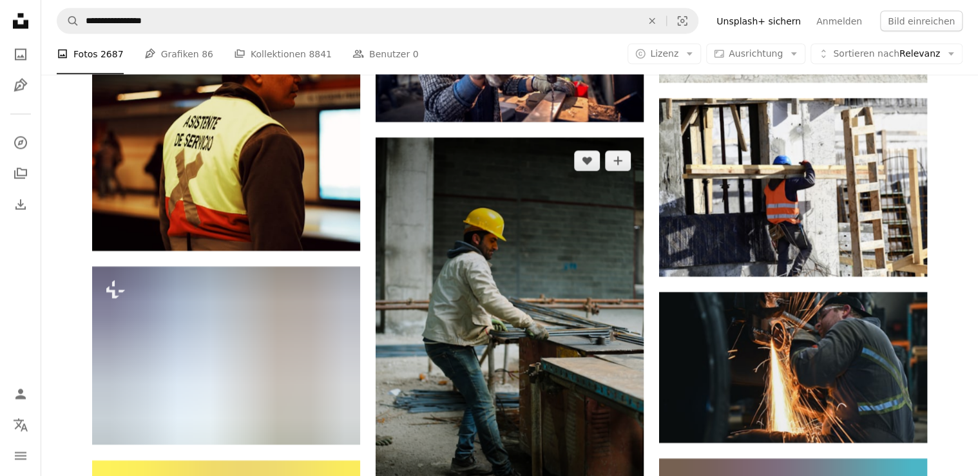
scroll to position [37936, 0]
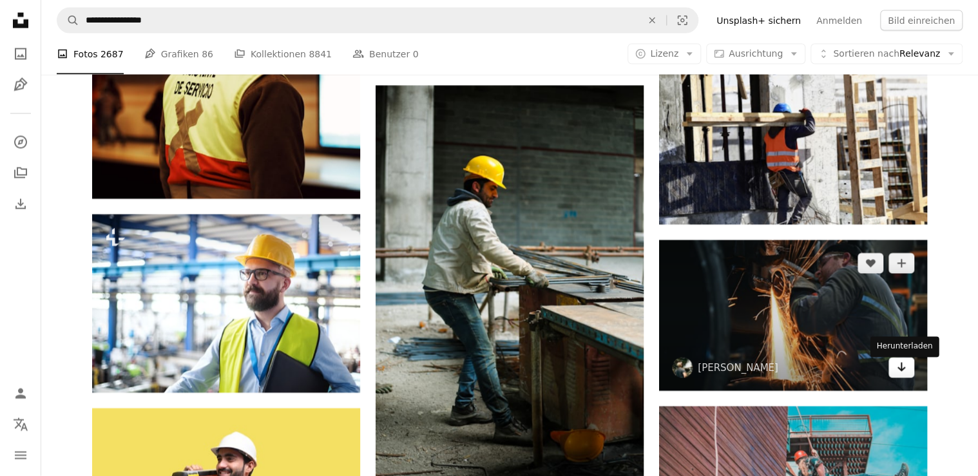
click at [901, 371] on icon "Herunterladen" at bounding box center [902, 367] width 8 height 9
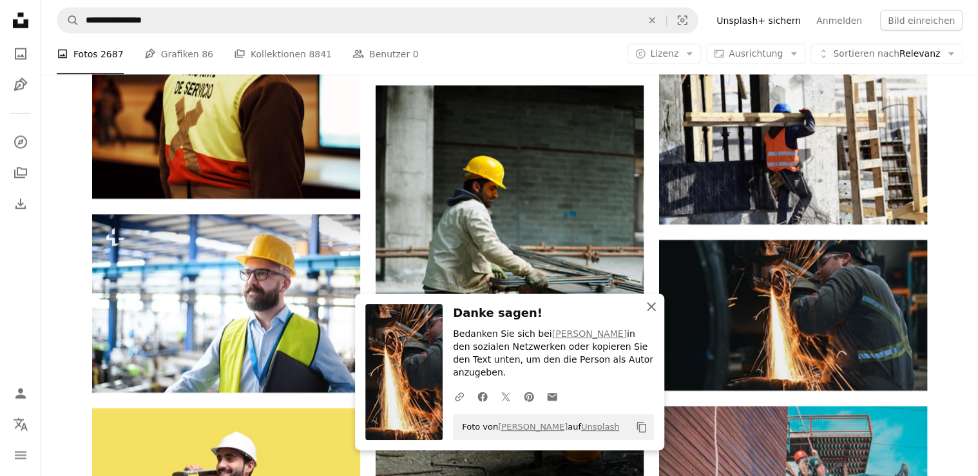
click at [651, 311] on icon "button" at bounding box center [651, 306] width 9 height 9
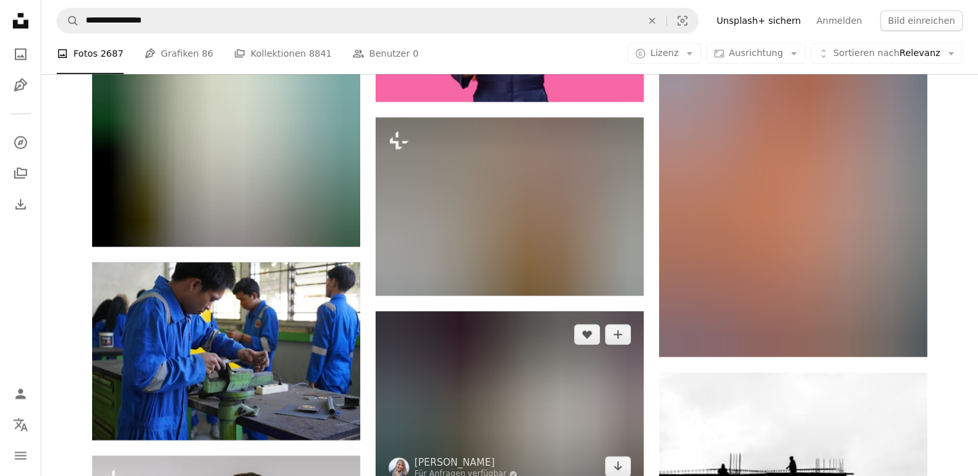
scroll to position [44742, 0]
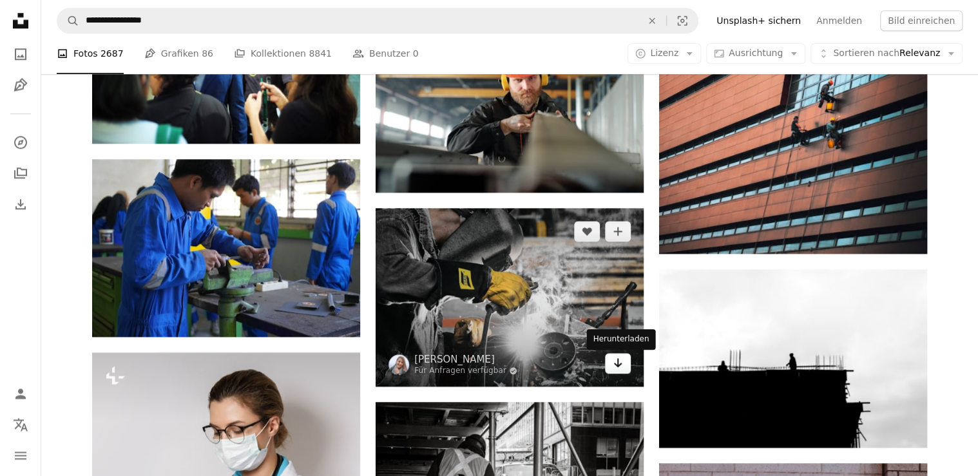
click at [619, 367] on icon "Herunterladen" at bounding box center [618, 362] width 8 height 9
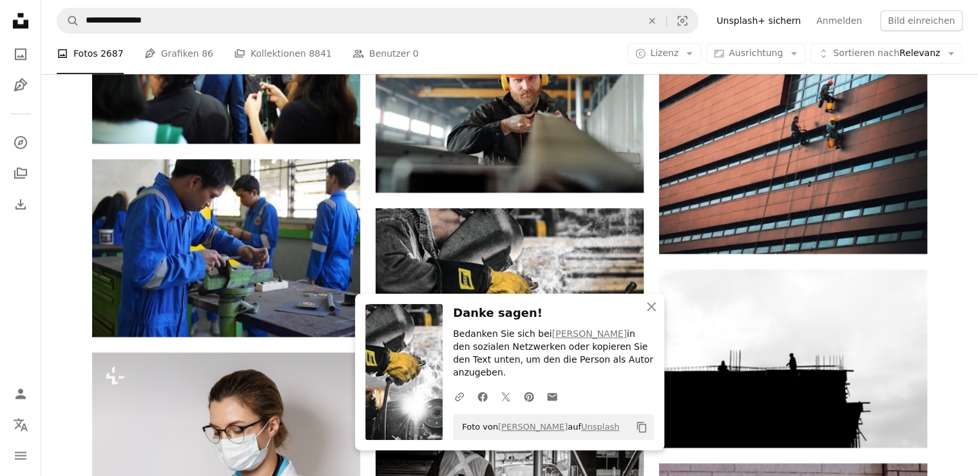
drag, startPoint x: 619, startPoint y: 367, endPoint x: 653, endPoint y: 244, distance: 127.6
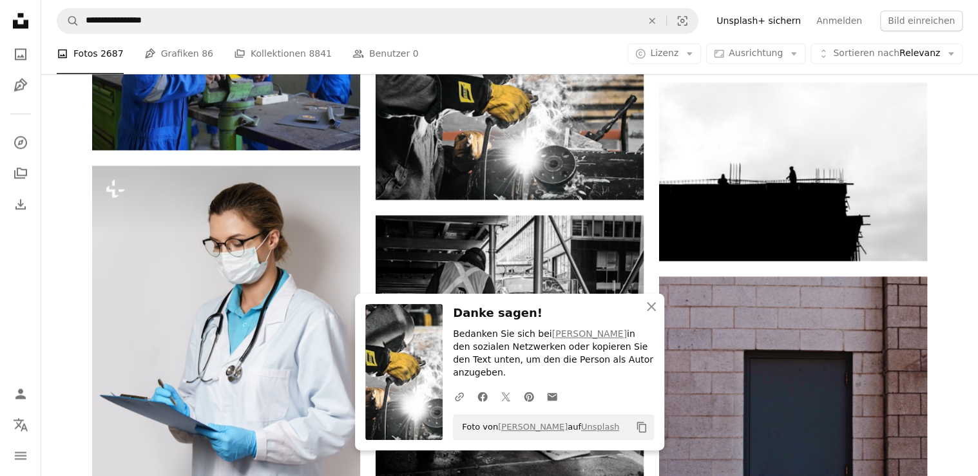
scroll to position [44948, 0]
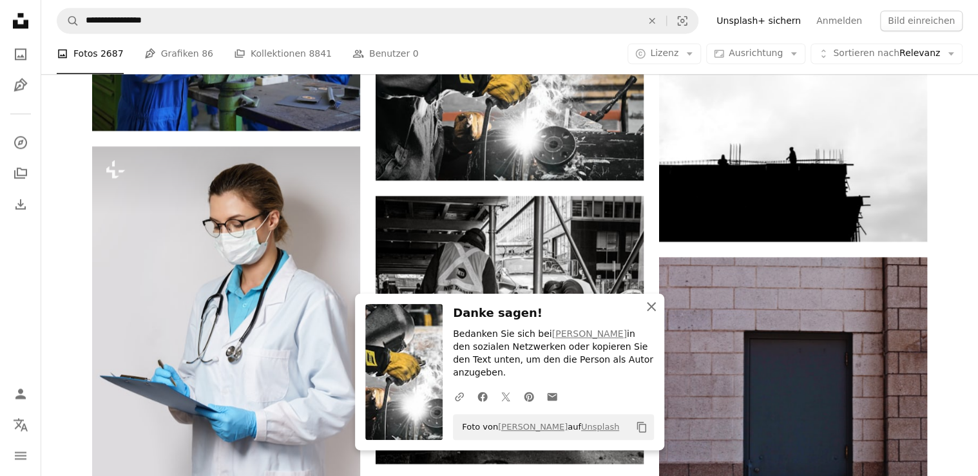
click at [655, 315] on icon "An X shape" at bounding box center [651, 306] width 15 height 15
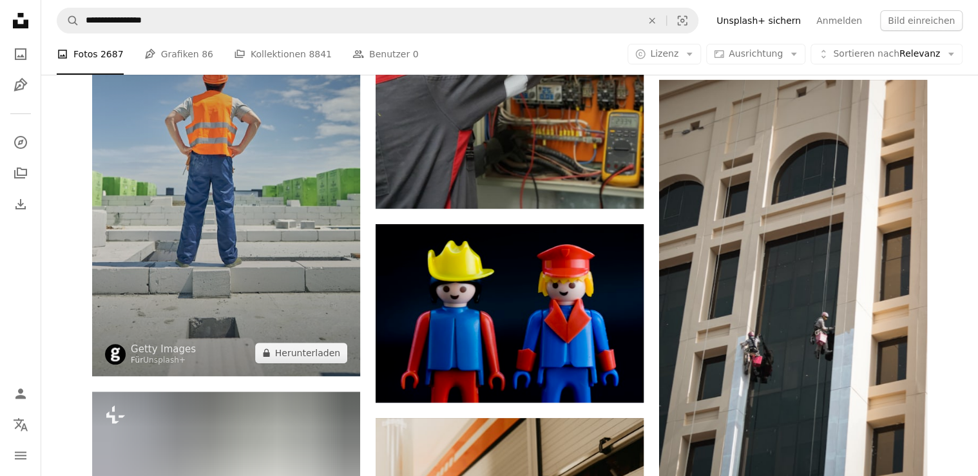
scroll to position [49073, 0]
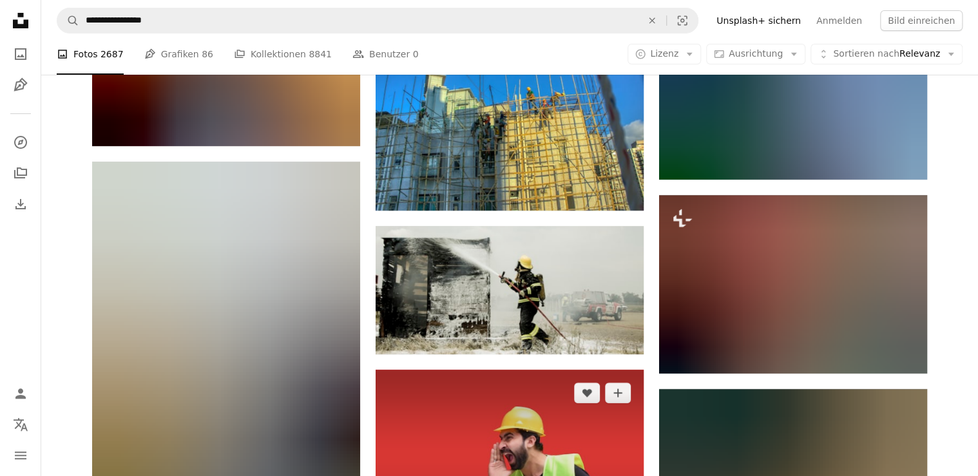
scroll to position [70873, 0]
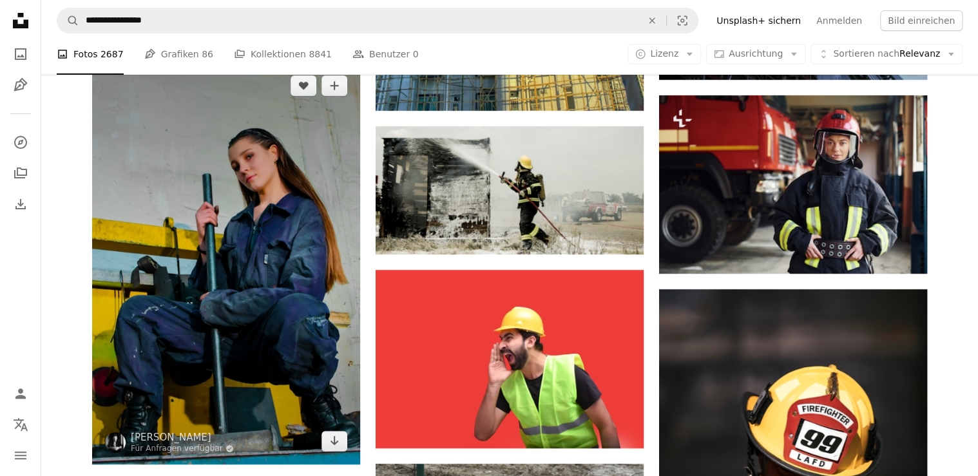
click at [262, 187] on img at bounding box center [226, 264] width 268 height 402
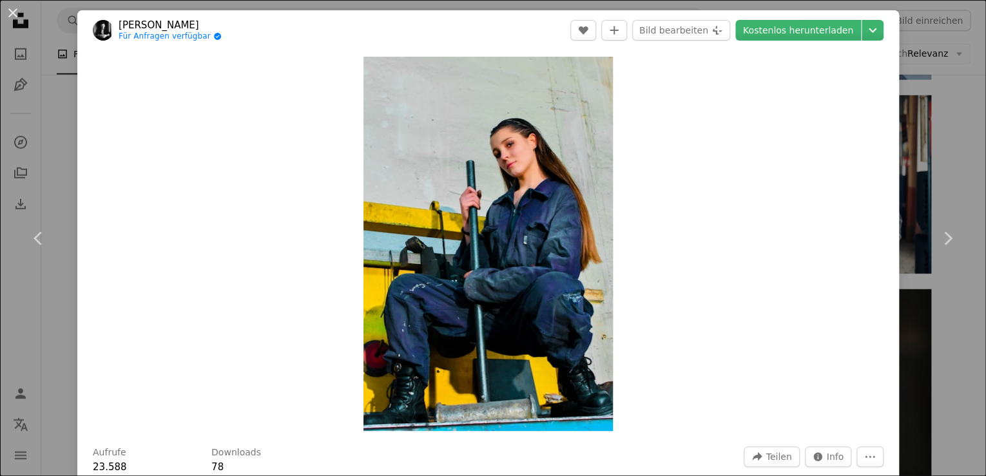
click at [956, 94] on div "An X shape Chevron left Chevron right [PERSON_NAME] Für Anfragen verfügbar A ch…" at bounding box center [493, 238] width 986 height 476
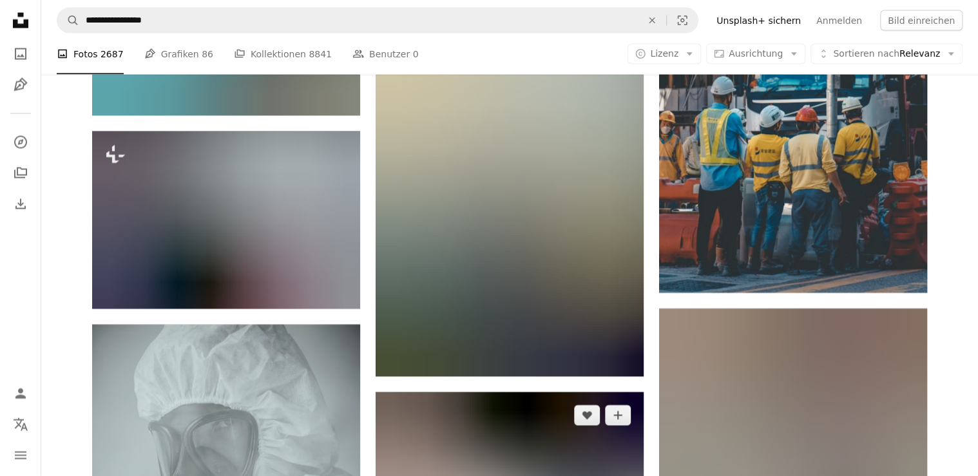
scroll to position [72265, 0]
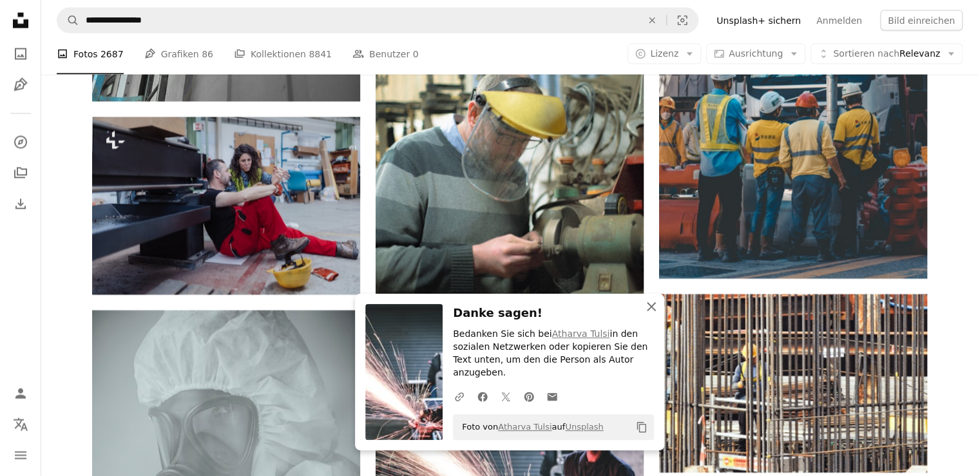
click at [655, 315] on icon "An X shape" at bounding box center [651, 306] width 15 height 15
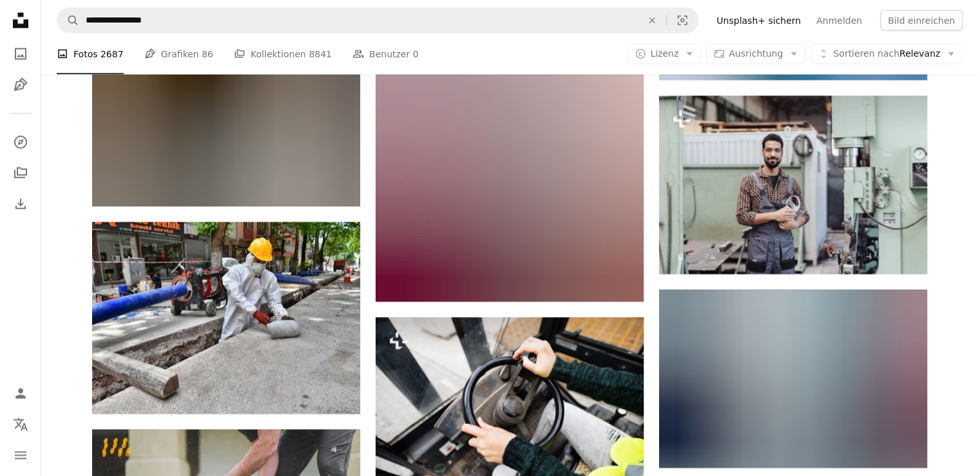
scroll to position [82320, 0]
